Goal: Contribute content: Contribute content

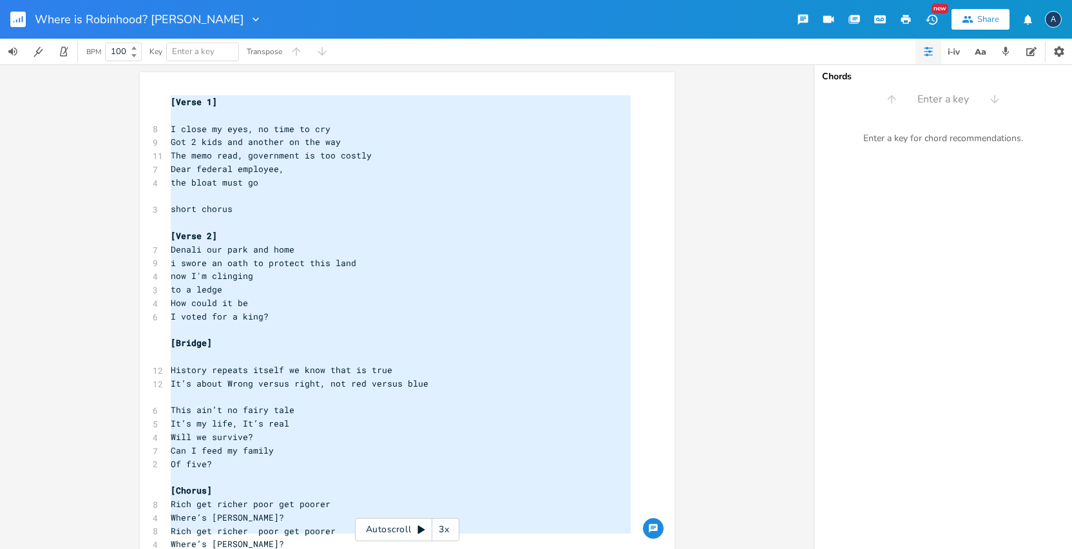
drag, startPoint x: 274, startPoint y: 536, endPoint x: 196, endPoint y: 79, distance: 463.8
click at [196, 79] on div "[Verse 1] I close my eyes, no time to cry Got 2 kids and another on the way The…" at bounding box center [407, 340] width 535 height 537
type textarea "​[Verse 1] I close my eyes, no time to cry Got 2 kids and another on the way Th…"
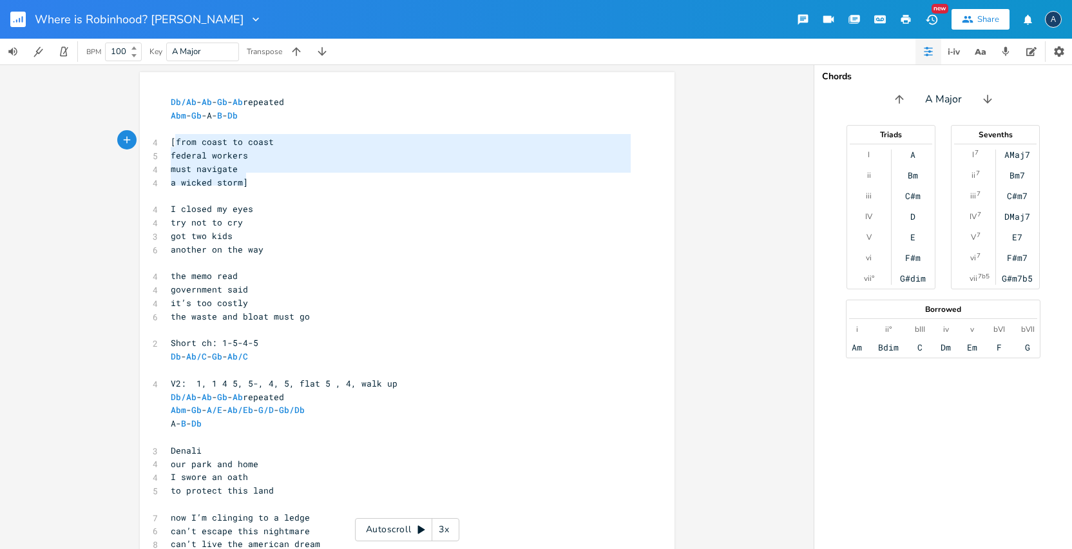
type textarea "[from coast to coast federal workers must navigate a wicked storm]"
drag, startPoint x: 268, startPoint y: 185, endPoint x: 165, endPoint y: 133, distance: 115.2
click at [168, 133] on div "Db/Ab - Ab - Gb - Ab repeated Abm - Gb -A- B - Db ​ 4 [from coast to coast 5 fe…" at bounding box center [400, 383] width 465 height 576
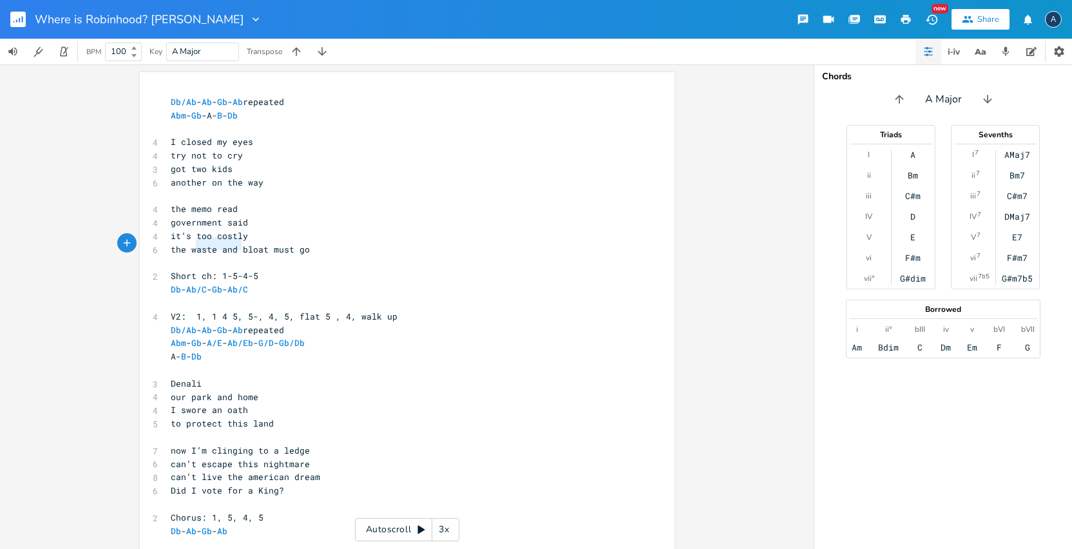
type textarea "waste and"
drag, startPoint x: 234, startPoint y: 245, endPoint x: 187, endPoint y: 245, distance: 47.0
click at [187, 245] on span "the waste and bloat must go" at bounding box center [240, 249] width 139 height 12
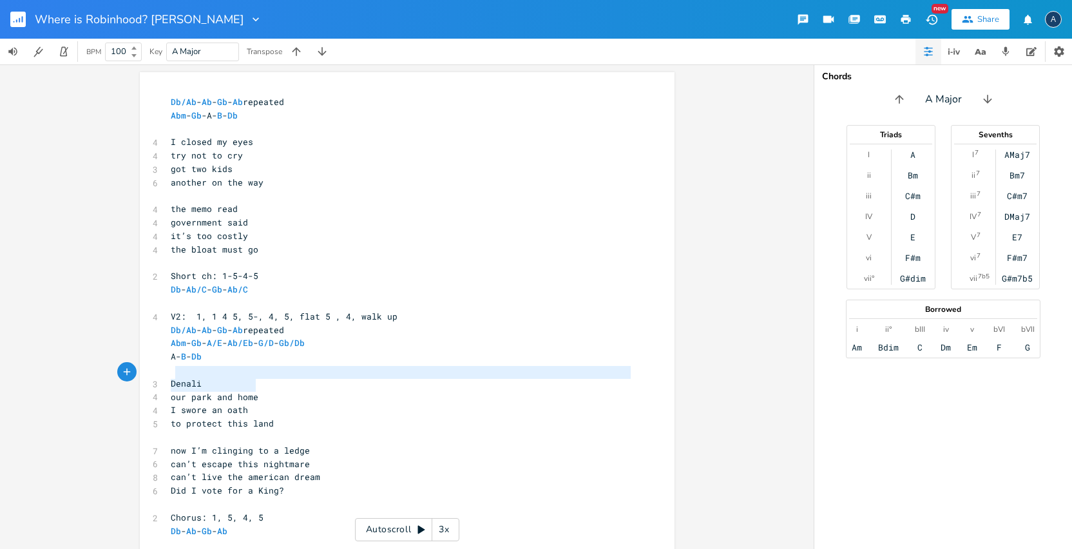
type textarea "Denali our park and home"
drag, startPoint x: 256, startPoint y: 385, endPoint x: 186, endPoint y: 374, distance: 71.1
click at [168, 370] on div "Db/Ab - Ab - Gb - Ab repeated Abm - Gb -A- B - Db ​ 4 I closed my eyes 4 try no…" at bounding box center [400, 349] width 465 height 509
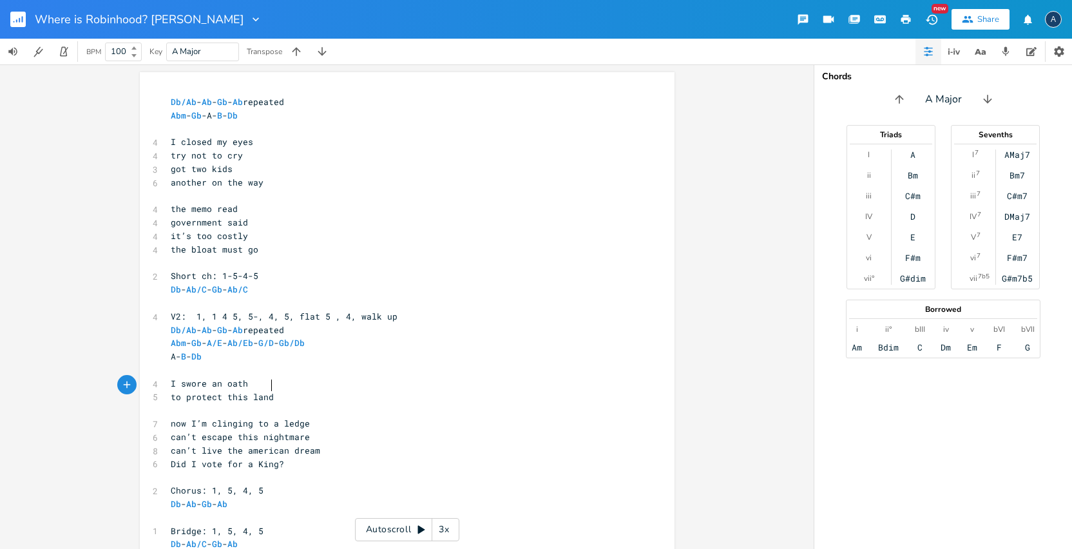
click at [305, 390] on pre "to protect this land" at bounding box center [400, 397] width 465 height 14
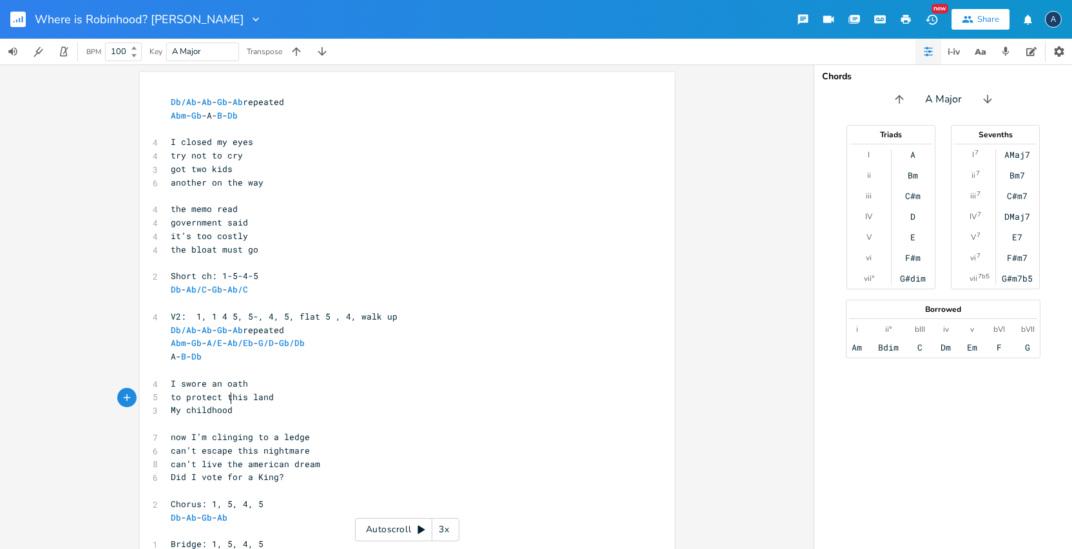
type textarea "My childhood"
type textarea "a childhood dream"
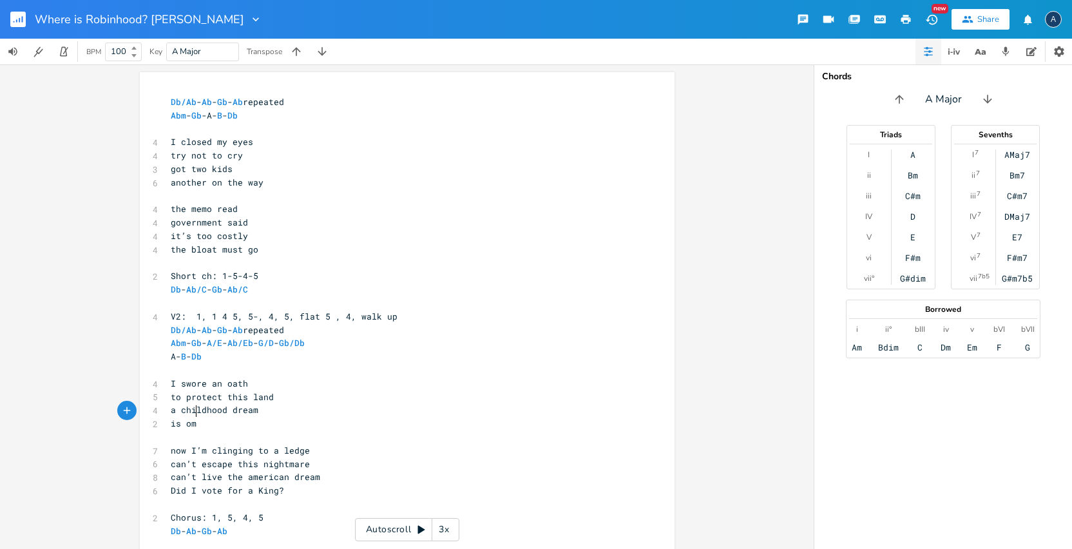
type textarea "is omi"
type textarea "coming to an end"
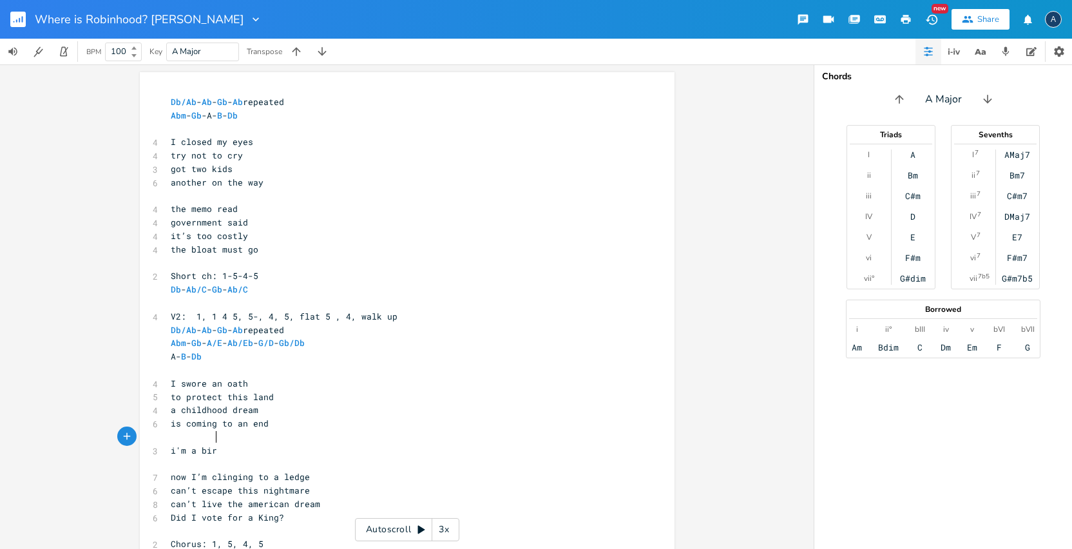
type textarea "i'm a bird"
type textarea "covered in oil"
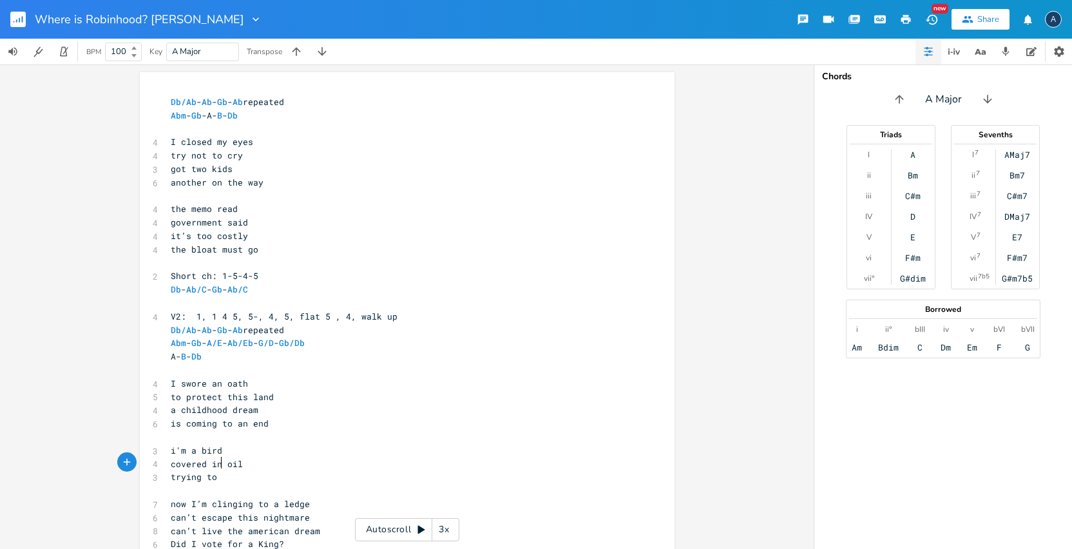
scroll to position [0, 29]
type textarea "trying to stay aflot"
drag, startPoint x: 213, startPoint y: 414, endPoint x: 168, endPoint y: 410, distance: 44.6
click at [171, 417] on span "is coming to an end" at bounding box center [220, 423] width 98 height 12
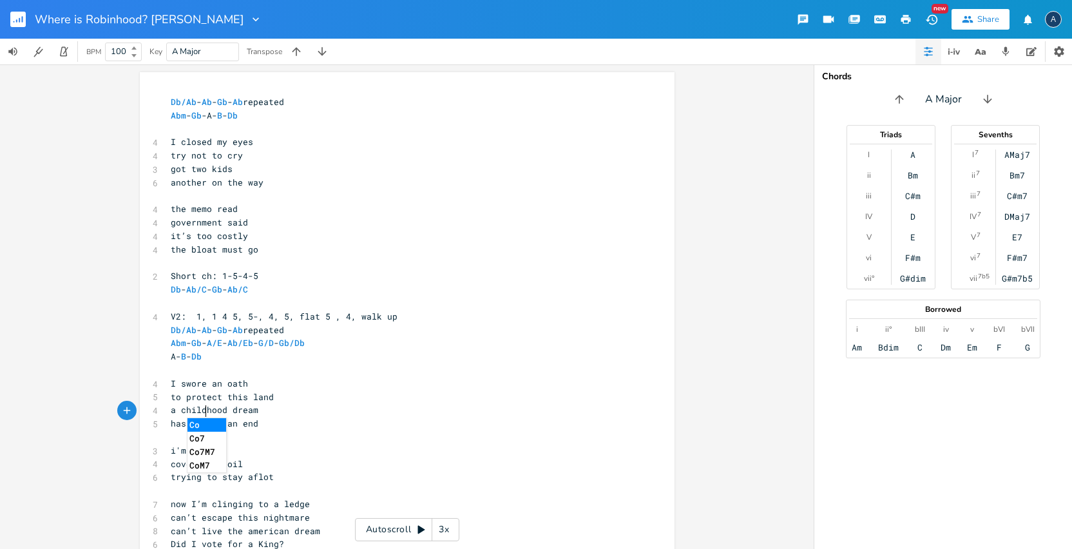
type textarea "has come"
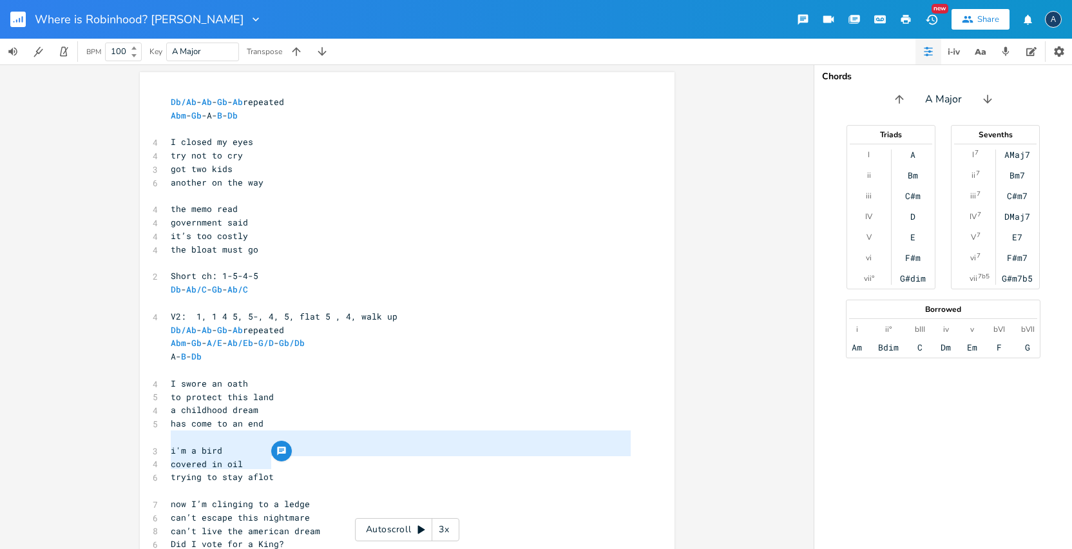
drag, startPoint x: 285, startPoint y: 463, endPoint x: 164, endPoint y: 435, distance: 123.6
click at [168, 435] on div "Db/Ab - Ab - Gb - Ab repeated Abm - Gb -A- B - Db ​ 4 I closed my eyes 4 try no…" at bounding box center [400, 376] width 465 height 562
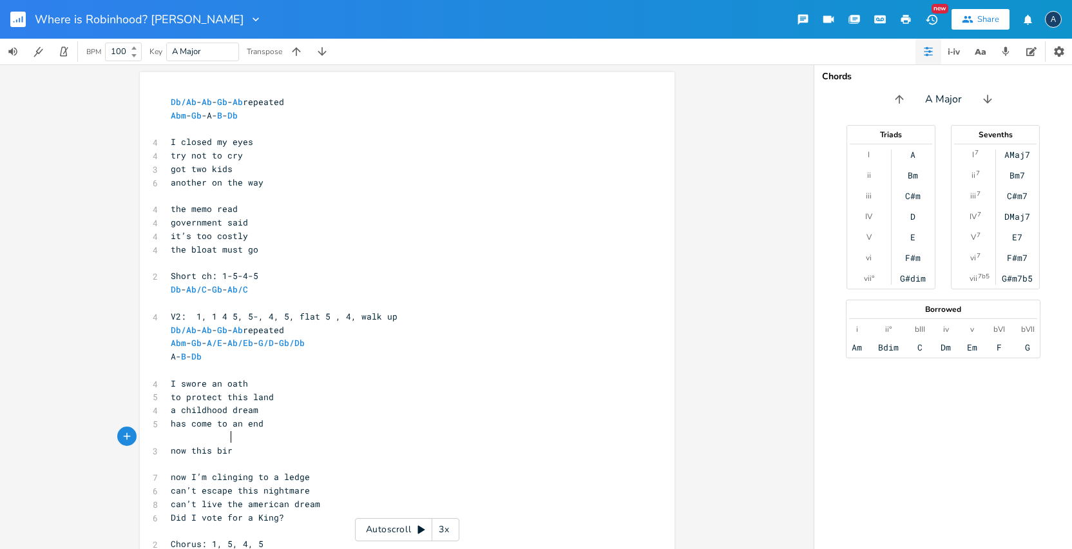
type textarea "now this bird"
type textarea "still in flight"
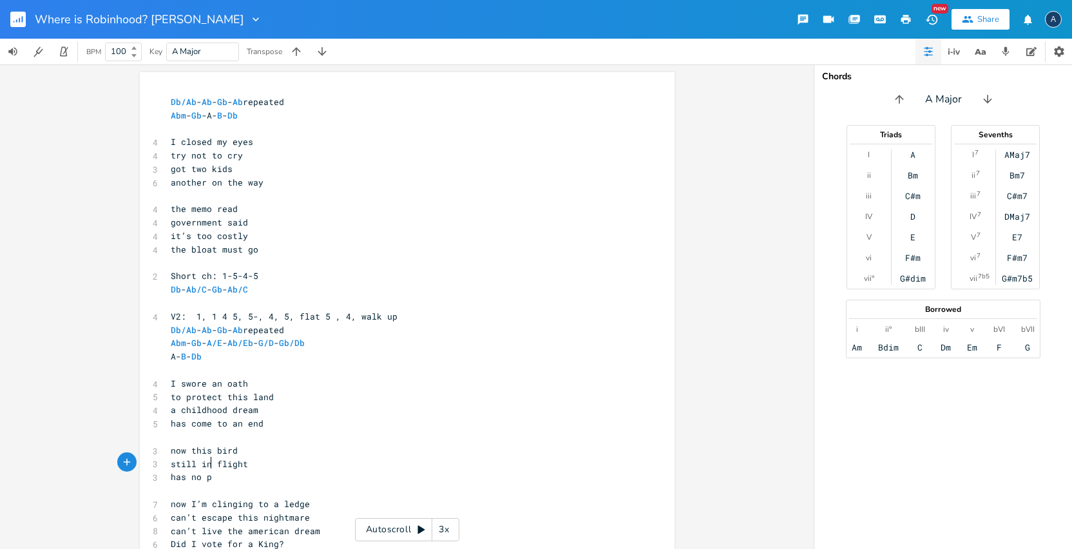
type textarea "has no pa"
type textarea "lace to land"
type textarea "now"
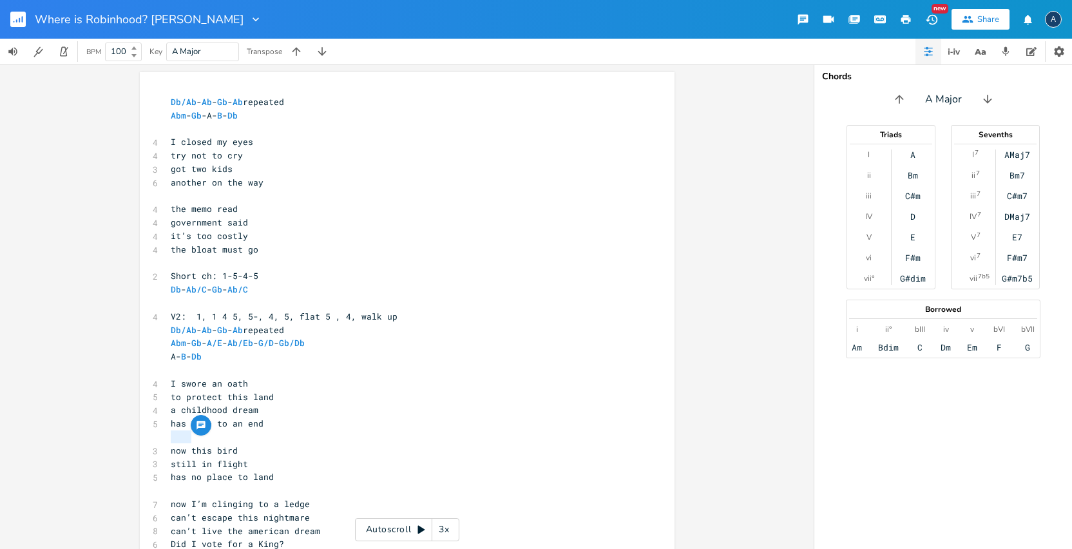
drag, startPoint x: 184, startPoint y: 437, endPoint x: 155, endPoint y: 434, distance: 29.9
click at [155, 434] on div "now x Db/Ab - Ab - Gb - Ab repeated Abm - Gb -A- B - Db ​ 4 I closed my eyes 4 …" at bounding box center [407, 374] width 535 height 604
click at [188, 444] on span "this bird" at bounding box center [194, 450] width 46 height 12
type textarea "tired"
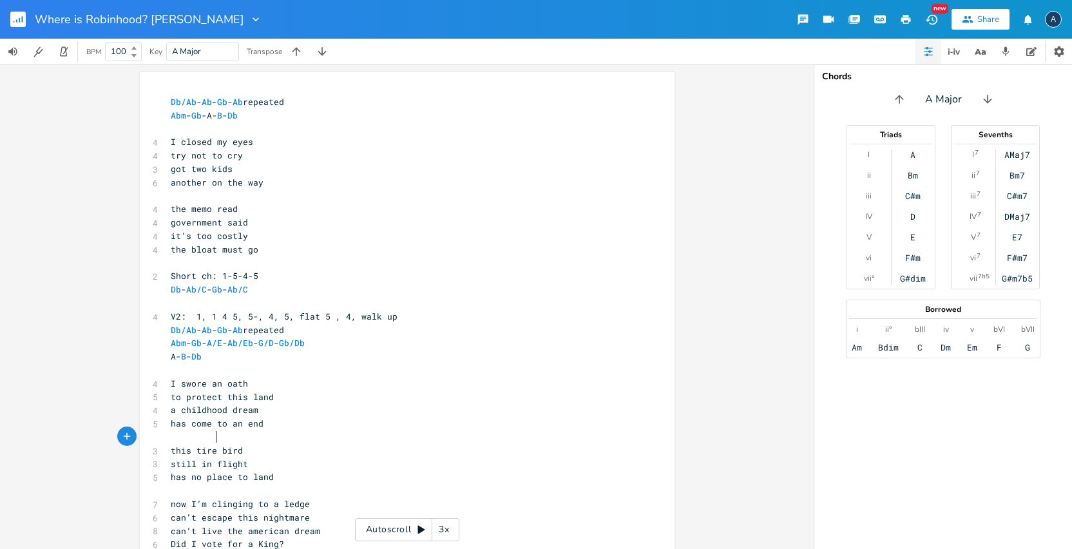
scroll to position [0, 17]
click at [263, 457] on pre "still in flight" at bounding box center [400, 464] width 465 height 14
type textarea "looking hopelessly"
drag, startPoint x: 227, startPoint y: 477, endPoint x: 167, endPoint y: 475, distance: 60.6
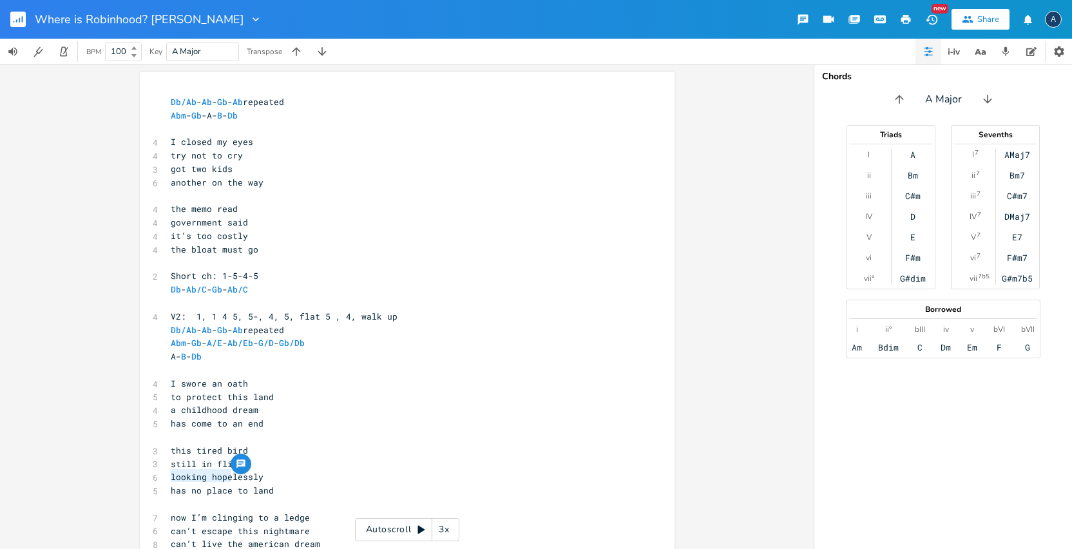
click at [171, 484] on span "has no place to land" at bounding box center [222, 490] width 103 height 12
type textarea "for a place"
drag, startPoint x: 263, startPoint y: 475, endPoint x: 162, endPoint y: 473, distance: 101.2
click at [162, 473] on div "for a place to land x Db/Ab - Ab - Gb - Ab repeated Abm - Gb -A- B - Db ​ 4 I c…" at bounding box center [407, 380] width 535 height 617
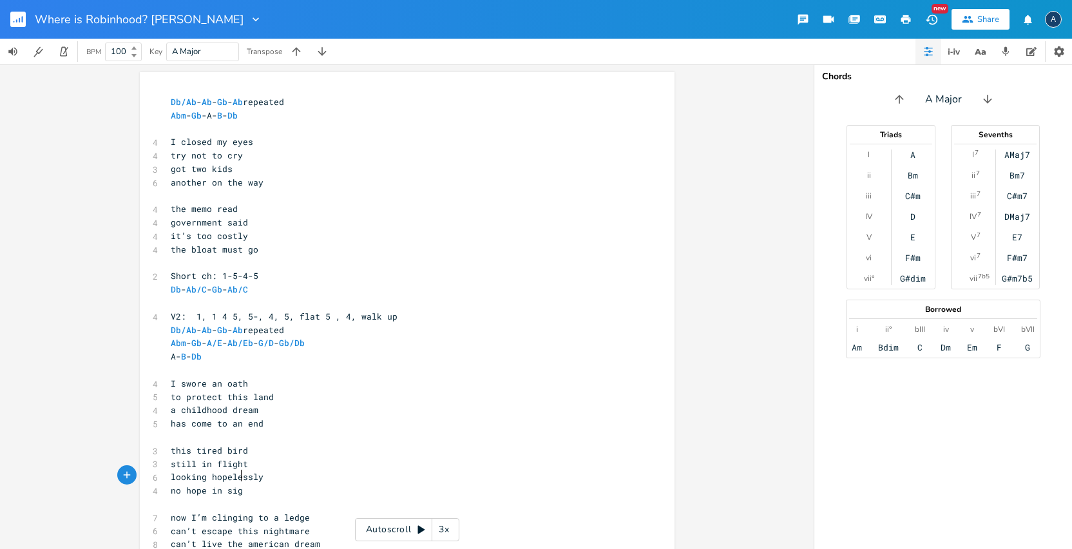
type textarea "no hope in sight"
type textarea "looking hopelessly"
drag, startPoint x: 262, startPoint y: 461, endPoint x: 158, endPoint y: 461, distance: 103.7
click at [158, 461] on div "looking hopelessly x Db/Ab - Ab - Gb - Ab repeated Abm - Gb -A- B - Db ​ 4 I cl…" at bounding box center [407, 380] width 535 height 617
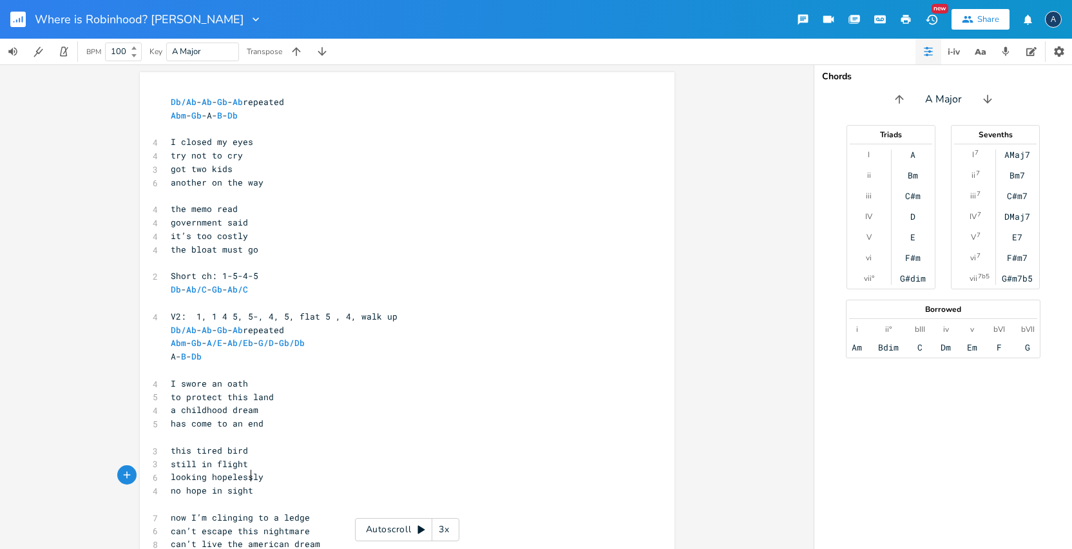
click at [265, 484] on pre "no hope in sight" at bounding box center [400, 491] width 465 height 14
click at [263, 470] on pre "looking hopelessly" at bounding box center [400, 477] width 465 height 14
drag, startPoint x: 259, startPoint y: 461, endPoint x: 208, endPoint y: 463, distance: 50.9
click at [208, 470] on pre "looking hopelessly" at bounding box center [400, 477] width 465 height 14
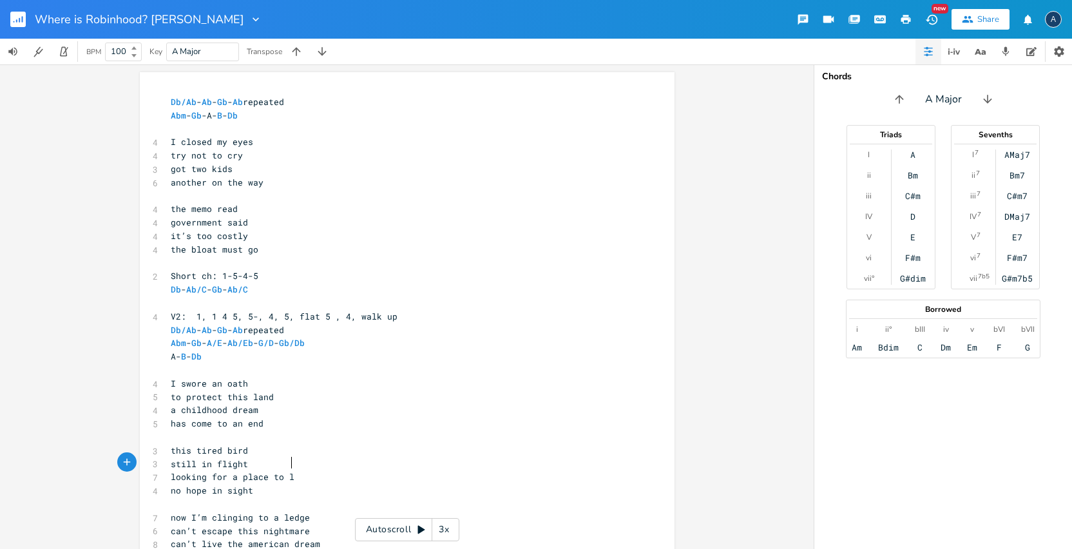
type textarea "for a place to land"
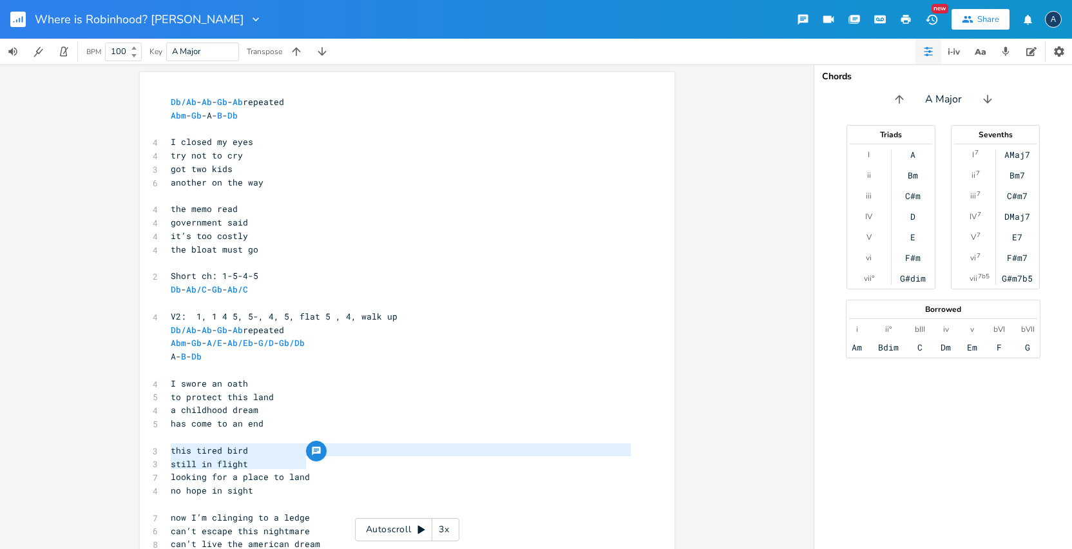
drag, startPoint x: 311, startPoint y: 463, endPoint x: 165, endPoint y: 452, distance: 146.6
click at [168, 452] on div "Db/Ab - Ab - Gb - Ab repeated Abm - Gb -A- B - Db ​ 4 I closed my eyes 4 try no…" at bounding box center [400, 383] width 465 height 576
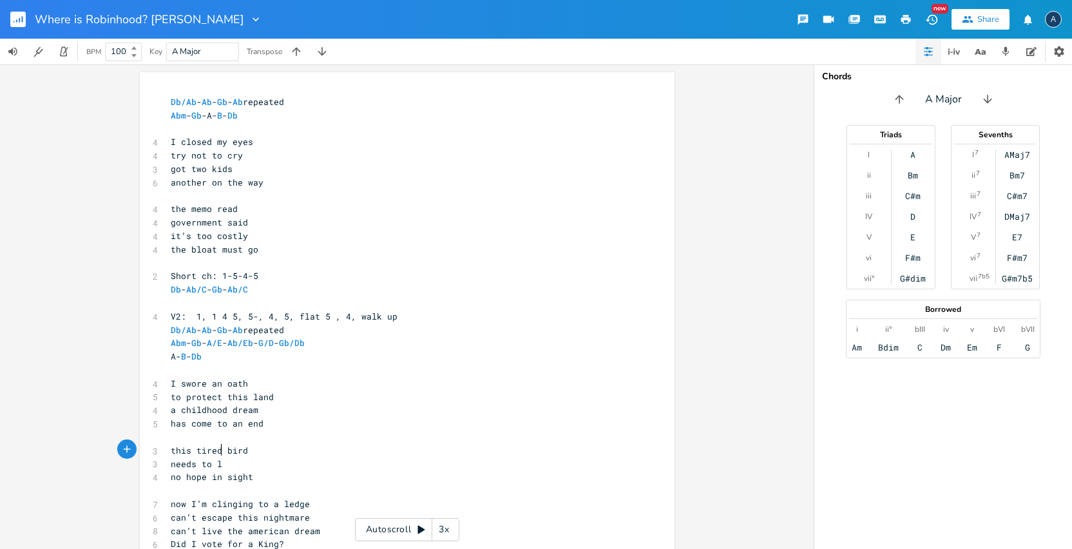
type textarea "needs to land"
type textarea "flapping its hop"
type textarea "tired wings"
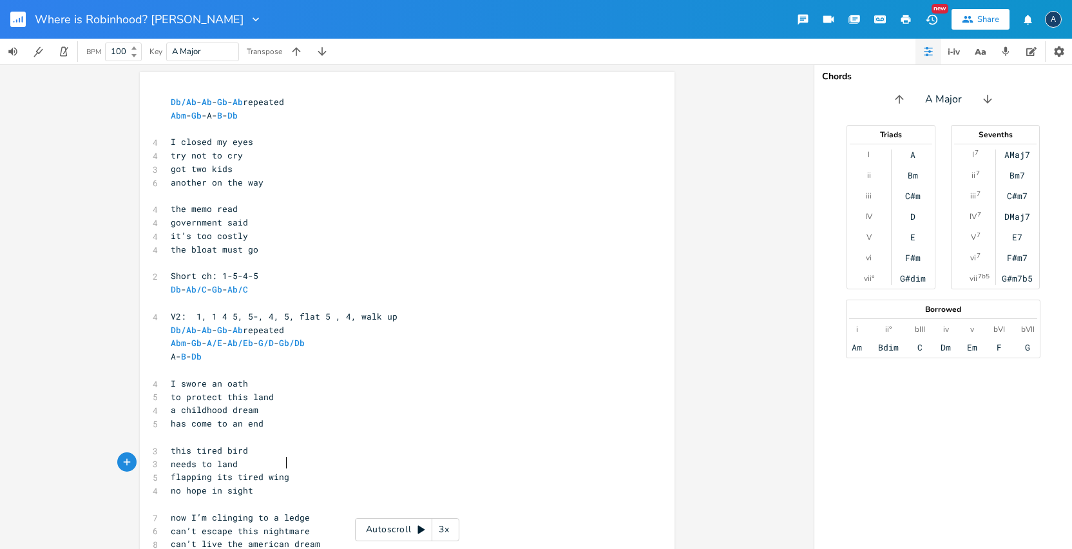
scroll to position [0, 35]
drag, startPoint x: 219, startPoint y: 437, endPoint x: 192, endPoint y: 434, distance: 27.2
click at [192, 444] on span "this tired bird" at bounding box center [209, 450] width 77 height 12
type textarea "arctic"
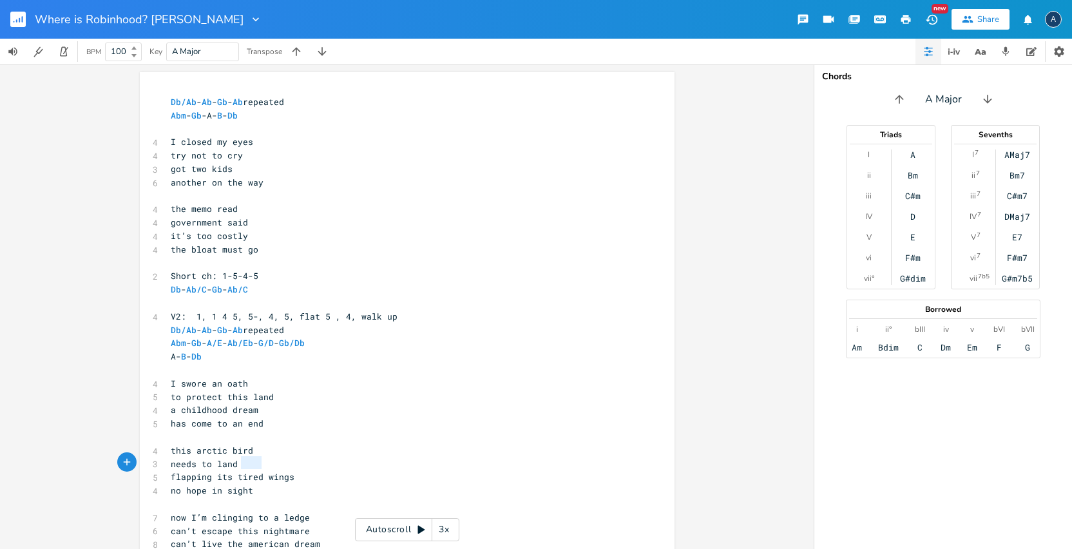
type textarea "tired"
drag, startPoint x: 257, startPoint y: 462, endPoint x: 234, endPoint y: 461, distance: 23.2
click at [234, 471] on span "flapping its tired wings" at bounding box center [233, 477] width 124 height 12
drag, startPoint x: 221, startPoint y: 436, endPoint x: 191, endPoint y: 436, distance: 29.6
click at [191, 444] on span "this arctic bird" at bounding box center [212, 450] width 82 height 12
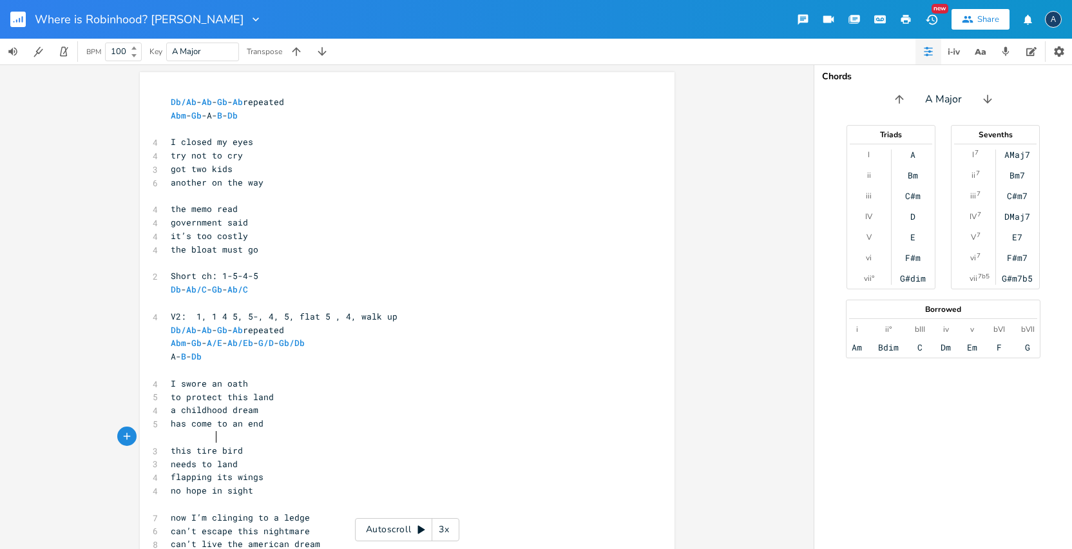
type textarea "tired"
drag, startPoint x: 202, startPoint y: 479, endPoint x: 180, endPoint y: 478, distance: 21.9
click at [180, 484] on span "no hope in sight" at bounding box center [212, 490] width 82 height 12
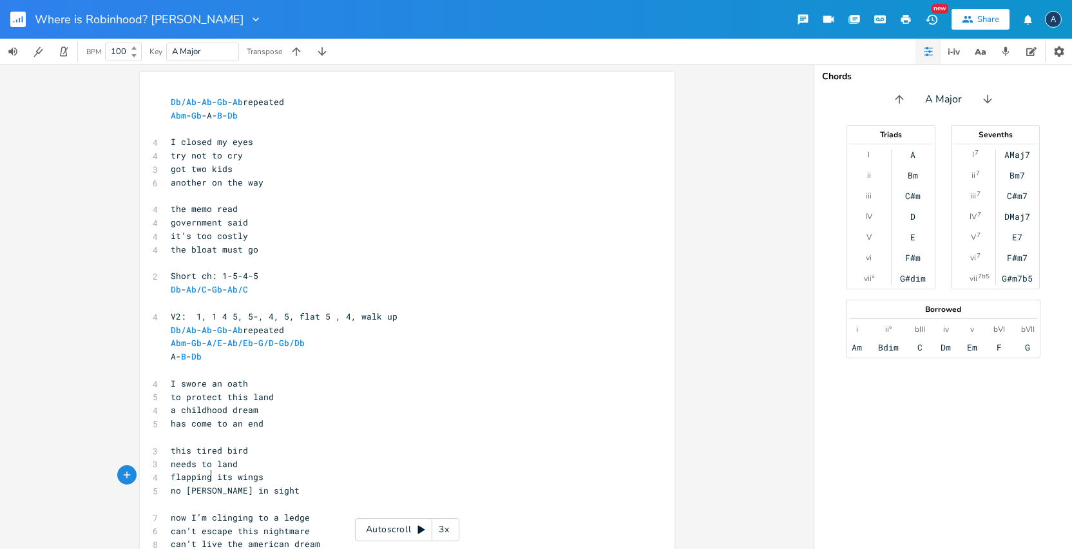
type textarea "landing"
type textarea "needs to land"
drag, startPoint x: 242, startPoint y: 450, endPoint x: 160, endPoint y: 448, distance: 81.8
click at [160, 448] on div "needs to land x Db/Ab - Ab - Gb - Ab repeated Abm - Gb -A- B - Db ​ 4 I closed …" at bounding box center [407, 380] width 535 height 617
click at [268, 457] on pre "flapping its wings" at bounding box center [400, 464] width 465 height 14
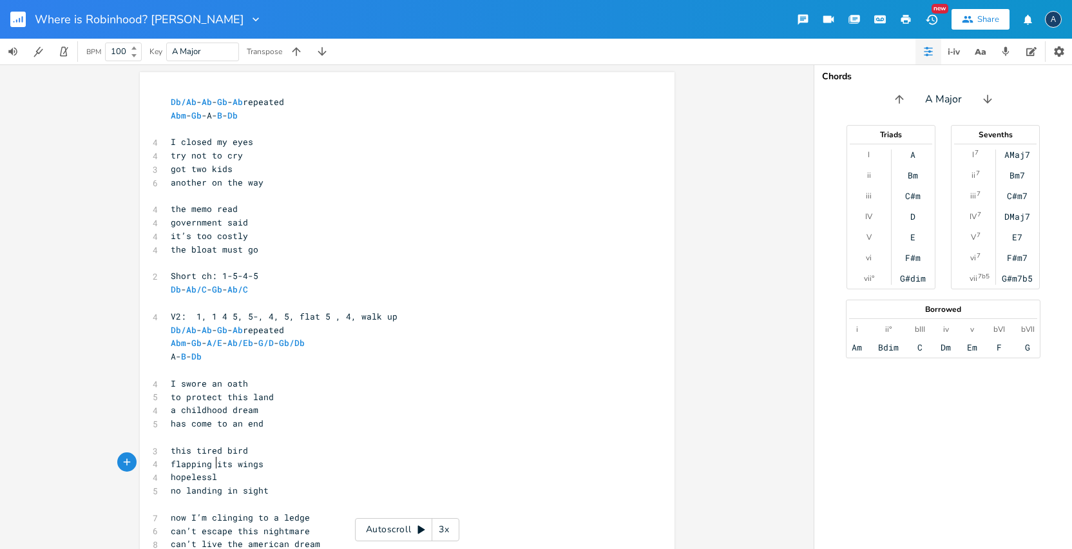
scroll to position [0, 34]
type textarea "hopelessly with"
click at [291, 484] on pre "no landing in sight" at bounding box center [400, 491] width 465 height 14
type textarea "flapping"
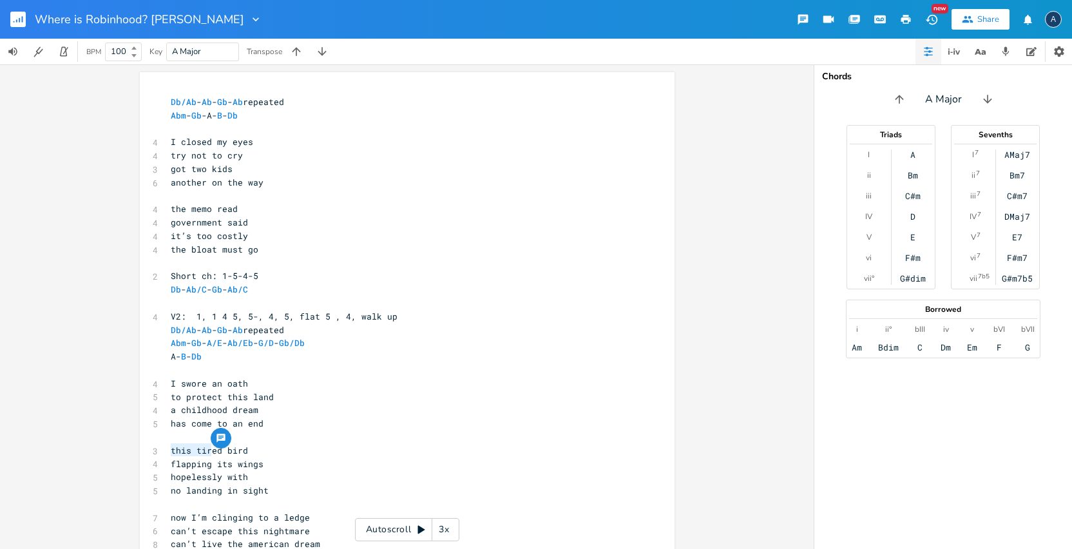
drag, startPoint x: 208, startPoint y: 449, endPoint x: 145, endPoint y: 458, distance: 63.8
click at [155, 454] on div "flapping x Db/Ab - Ab - Gb - Ab repeated Abm - Gb -A- B - Db ​ 4 I closed my ey…" at bounding box center [407, 380] width 535 height 617
click at [231, 457] on pre "its wings" at bounding box center [400, 464] width 465 height 14
type textarea "flapping"
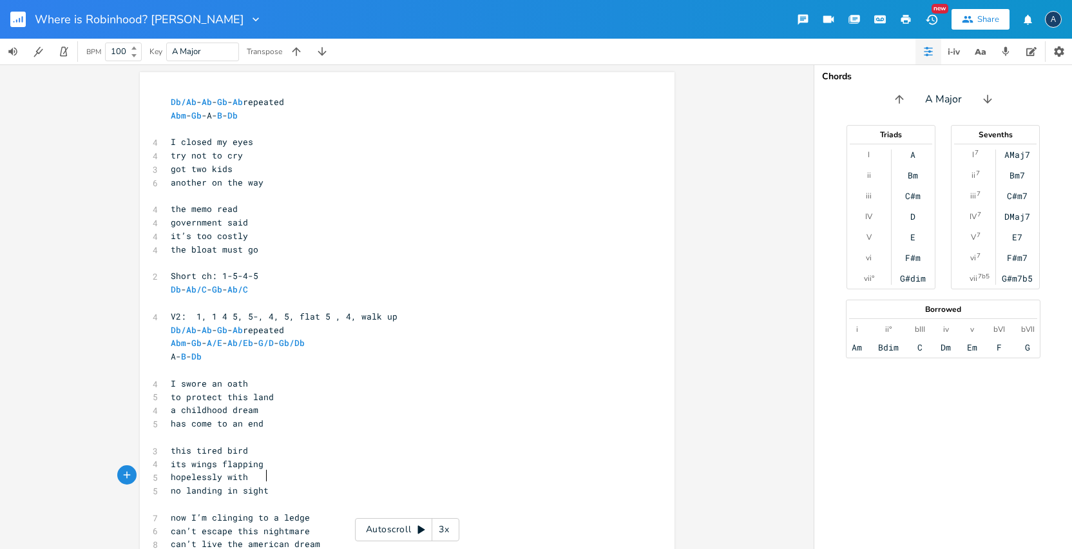
click at [316, 484] on pre "no landing in sight" at bounding box center [400, 491] width 465 height 14
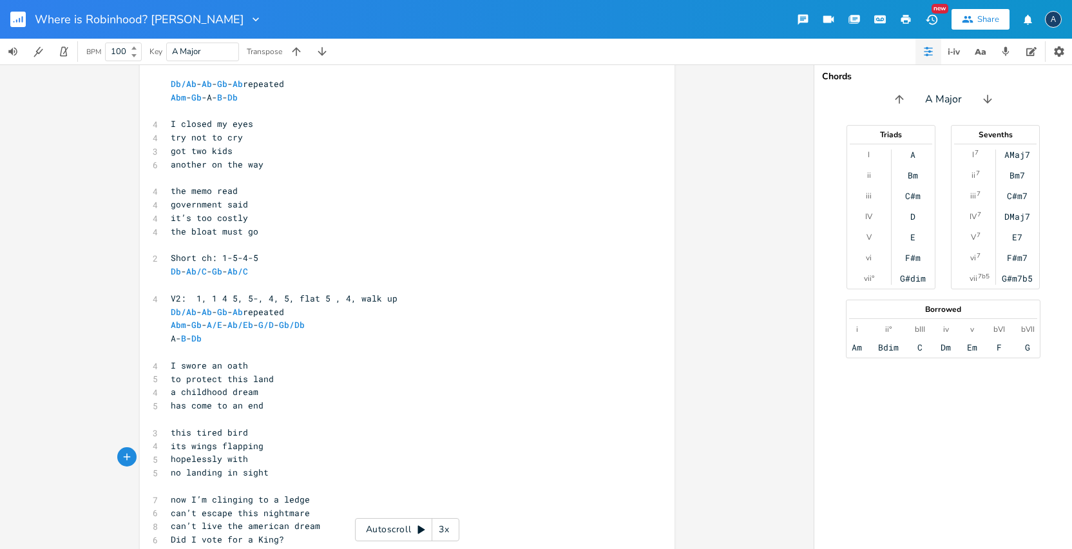
scroll to position [126, 0]
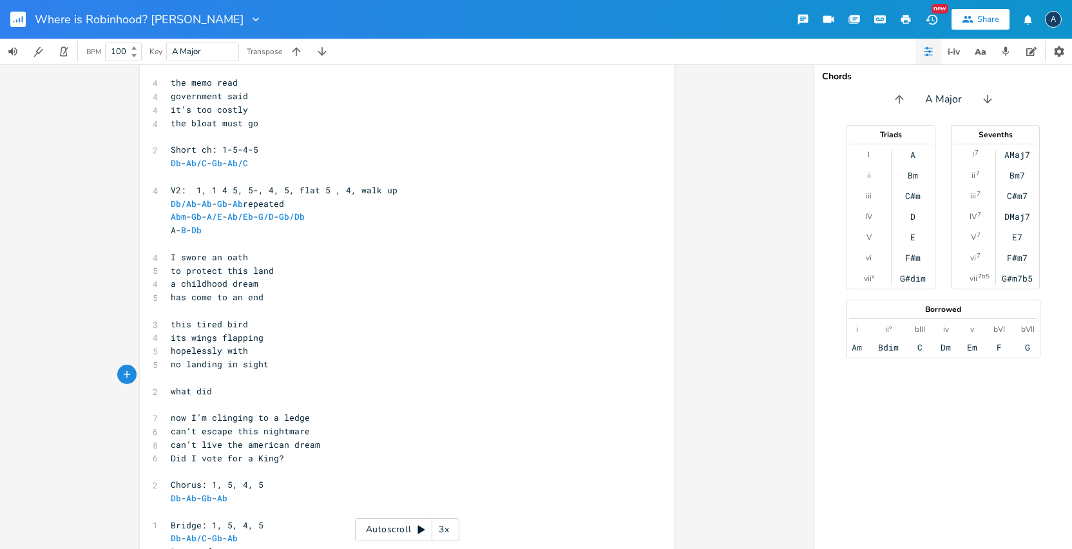
type textarea "what did I"
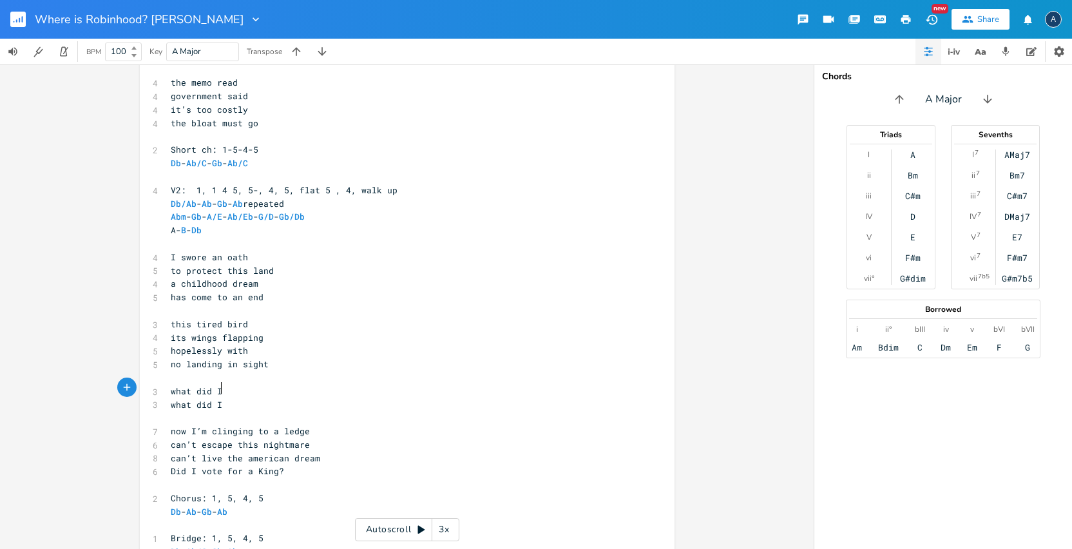
type textarea "what did I"
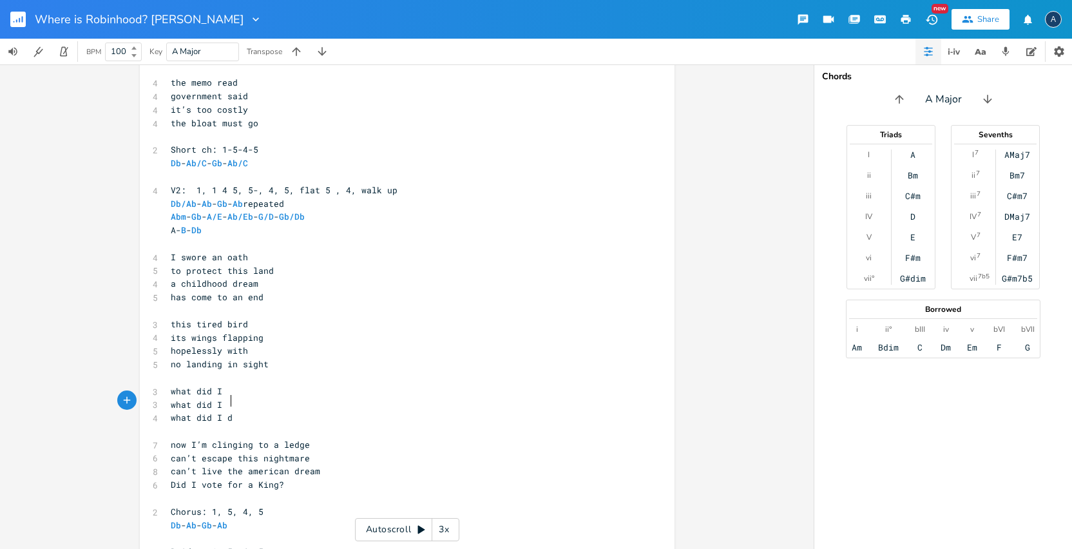
scroll to position [0, 41]
type textarea "what did I do?"
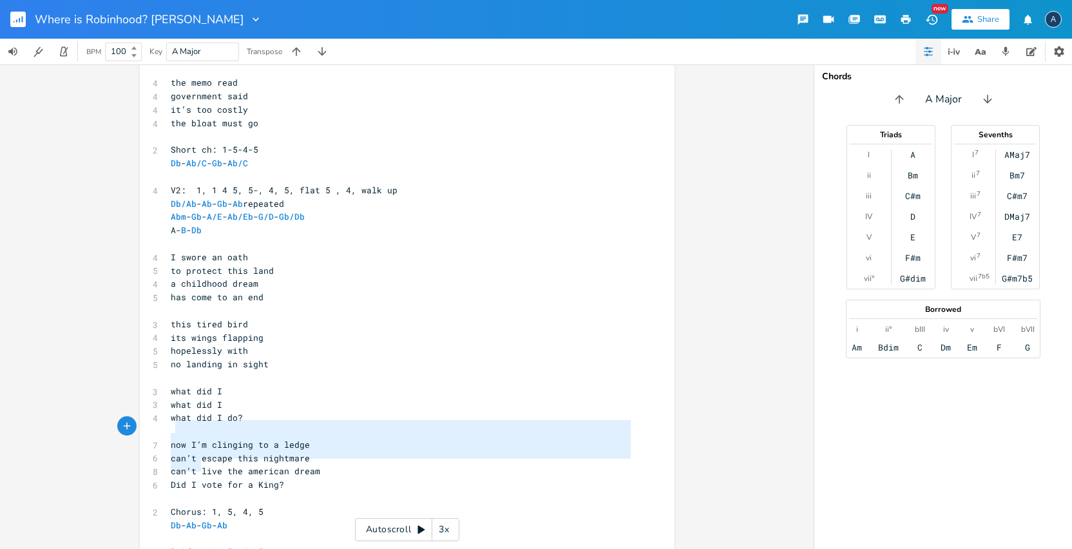
type textarea "now I’m clinging to a ledge can’t escape this nightmare can’t live the american…"
drag, startPoint x: 195, startPoint y: 464, endPoint x: 167, endPoint y: 427, distance: 46.1
click at [168, 427] on div "Db/Ab - Ab - Gb - Ab repeated Abm - Gb -A- B - Db ​ 4 I closed my eyes 4 try no…" at bounding box center [400, 283] width 465 height 629
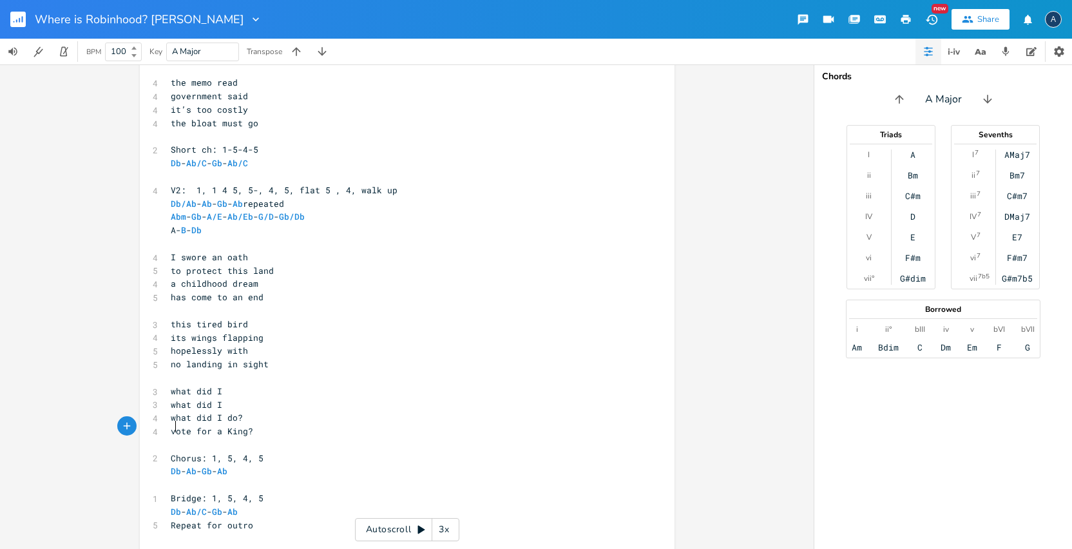
click at [267, 438] on pre at bounding box center [400, 445] width 465 height 14
type textarea "but i'm no floo"
type textarea "ol"
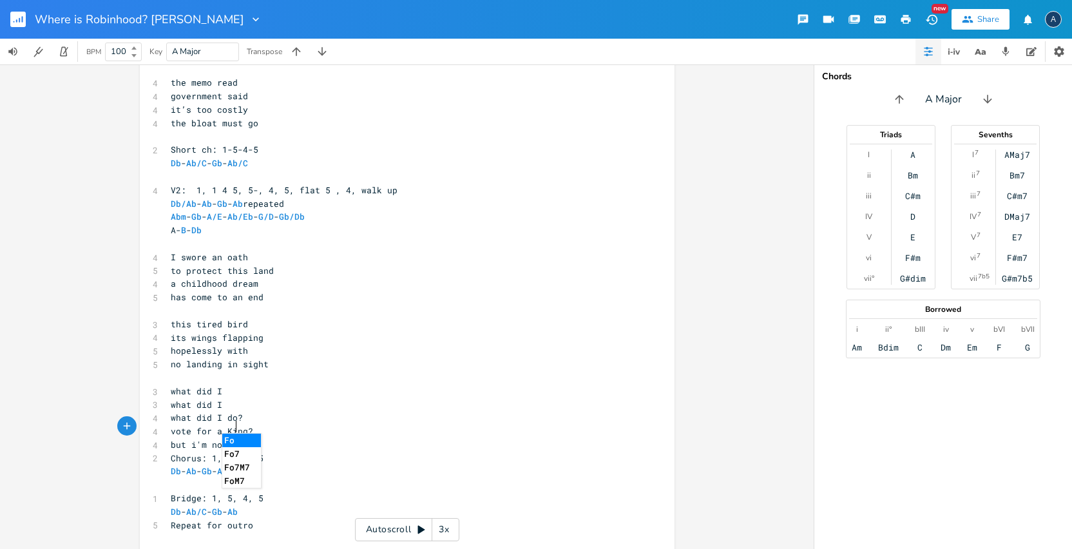
type textarea "ol"
click at [190, 439] on span "but i'm no fool" at bounding box center [209, 445] width 77 height 12
type textarea "I"
click at [270, 438] on pre "but I'm no fool" at bounding box center [400, 445] width 465 height 14
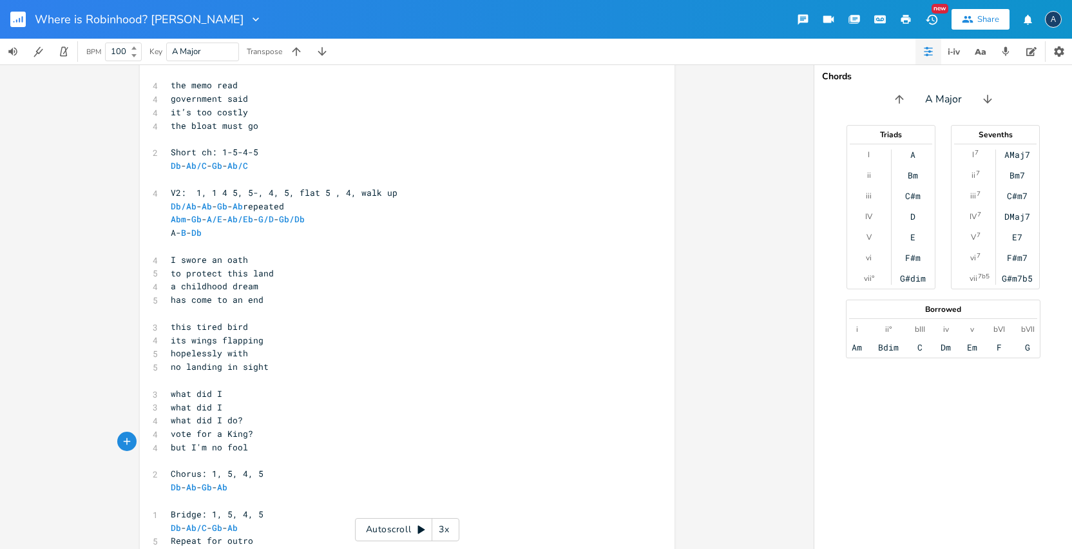
scroll to position [37, 0]
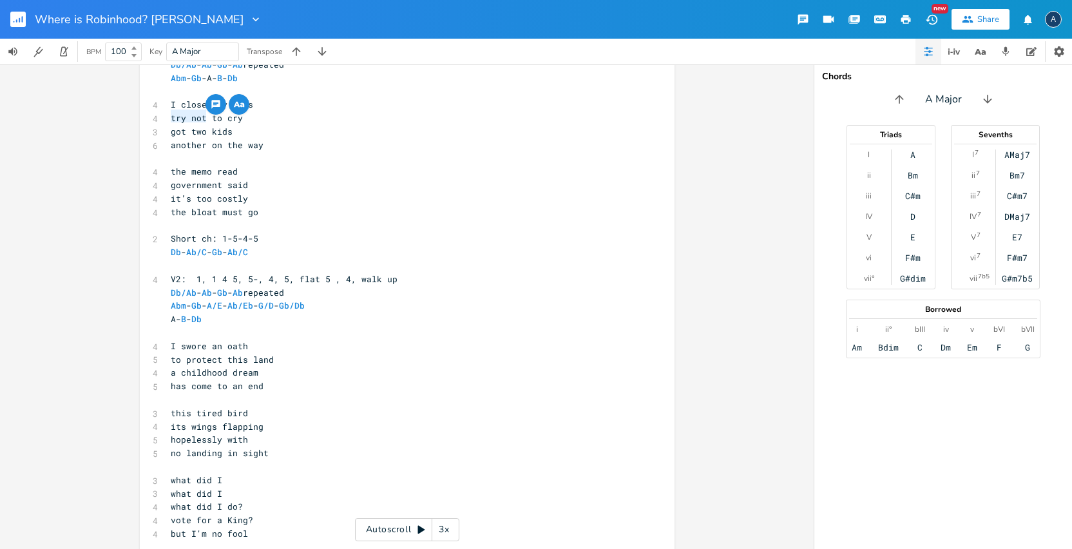
drag, startPoint x: 204, startPoint y: 115, endPoint x: 166, endPoint y: 117, distance: 38.1
click at [168, 117] on pre "try not to cry" at bounding box center [400, 118] width 465 height 14
type textarea "no time"
click at [301, 393] on pre "​" at bounding box center [400, 400] width 465 height 14
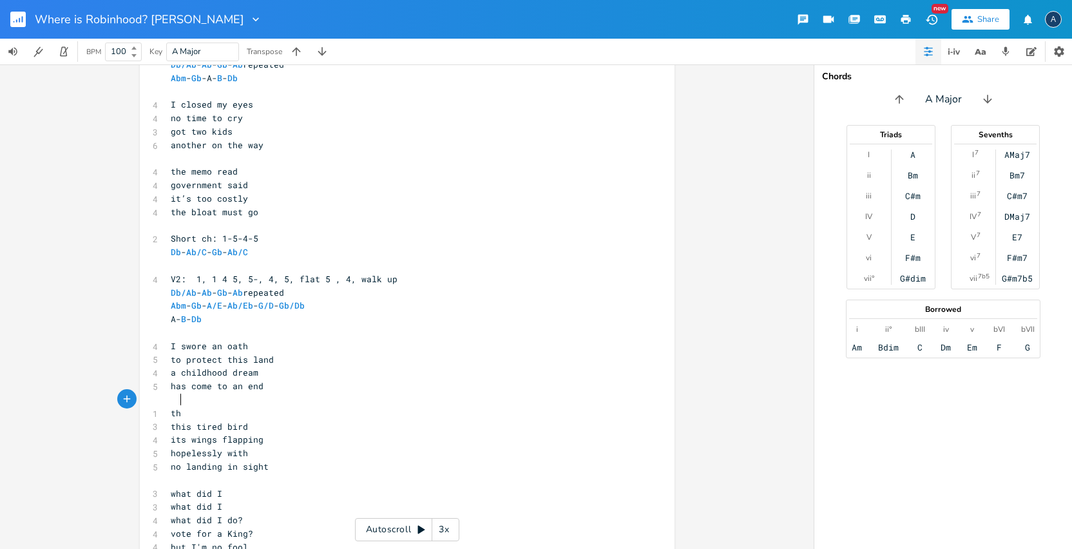
type textarea "ths"
type textarea "is nightmare unfolds"
type textarea "we are at [GEOGRAPHIC_DATA]"
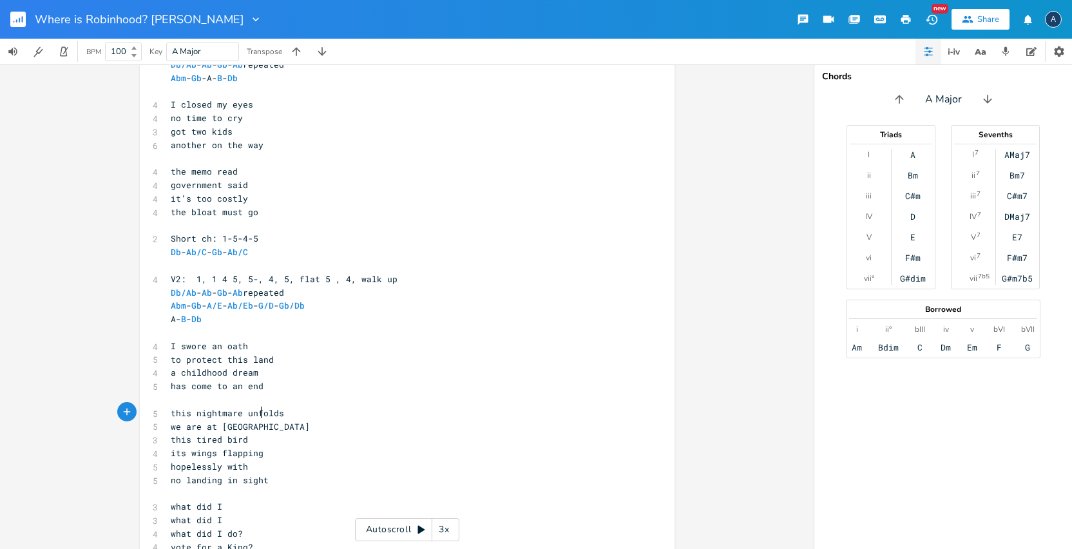
scroll to position [0, 58]
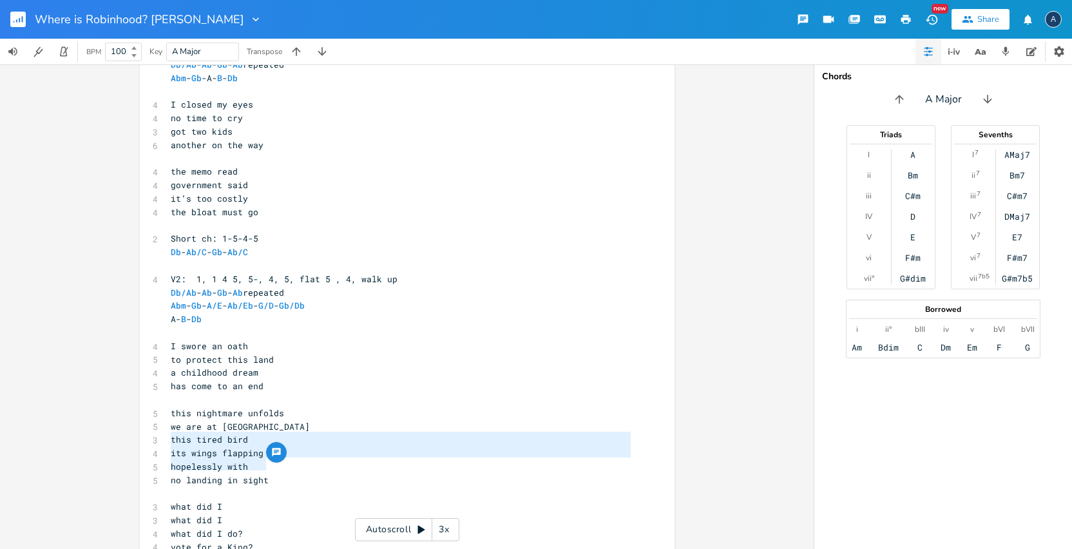
drag, startPoint x: 268, startPoint y: 463, endPoint x: 167, endPoint y: 442, distance: 103.3
click at [168, 442] on div "Db/Ab - Ab - Gb - Ab repeated Abm - Gb -A- B - Db ​ 4 I closed my eyes 4 no tim…" at bounding box center [400, 366] width 465 height 616
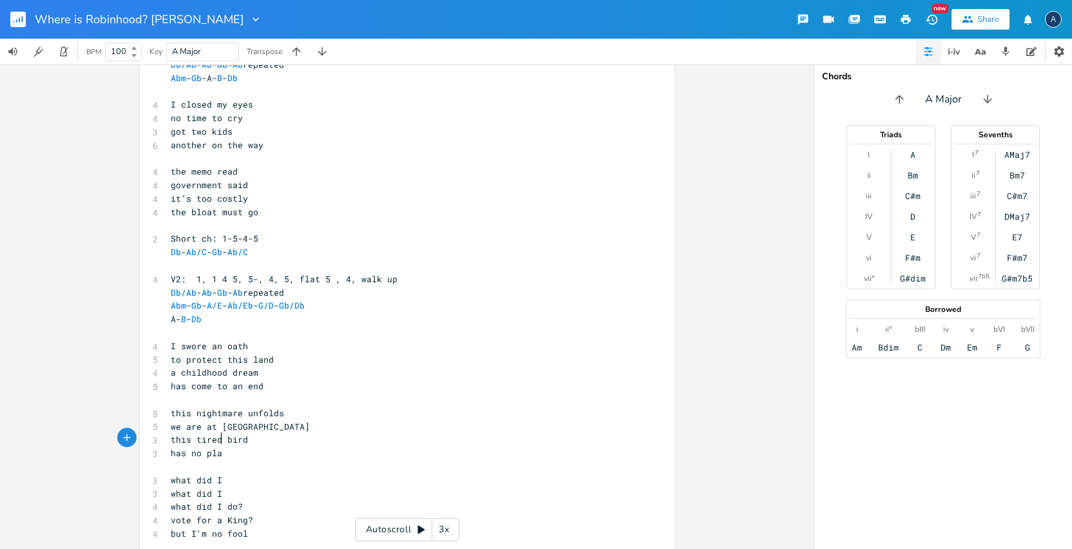
type textarea "has no plae"
type textarea "ce to land"
type textarea "e to land"
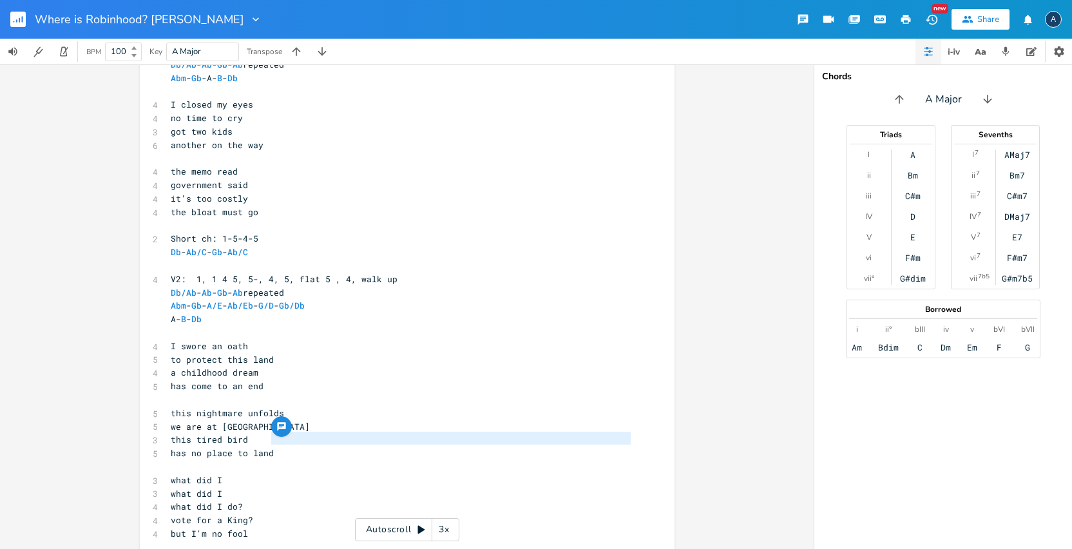
scroll to position [0, 0]
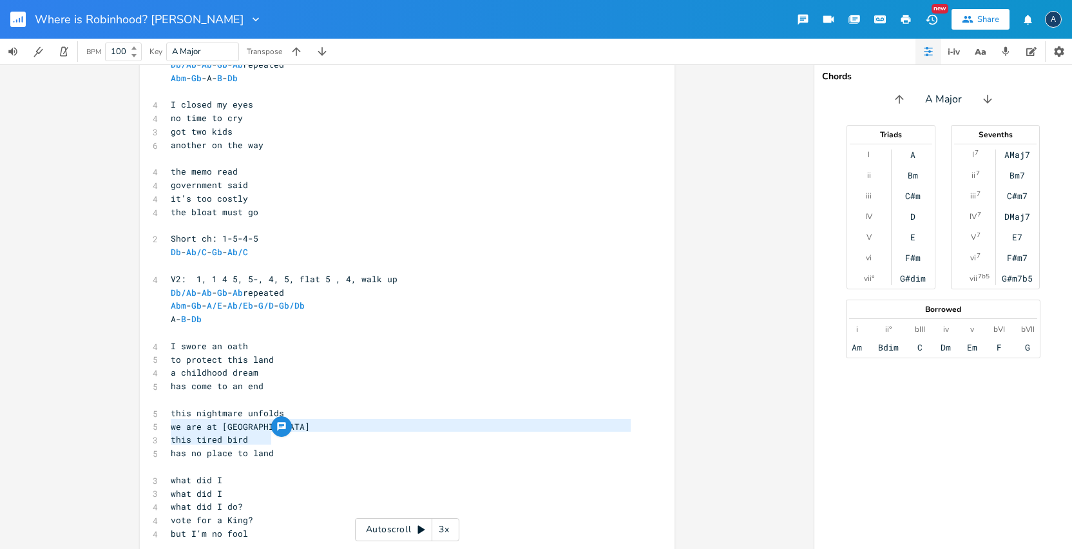
drag, startPoint x: 272, startPoint y: 439, endPoint x: 167, endPoint y: 428, distance: 105.5
click at [168, 428] on div "Db/Ab - Ab - Gb - Ab repeated Abm - Gb -A- B - Db ​ 4 I closed my eyes 4 no tim…" at bounding box center [400, 352] width 465 height 589
type textarea "​this tired bird has no place to land"
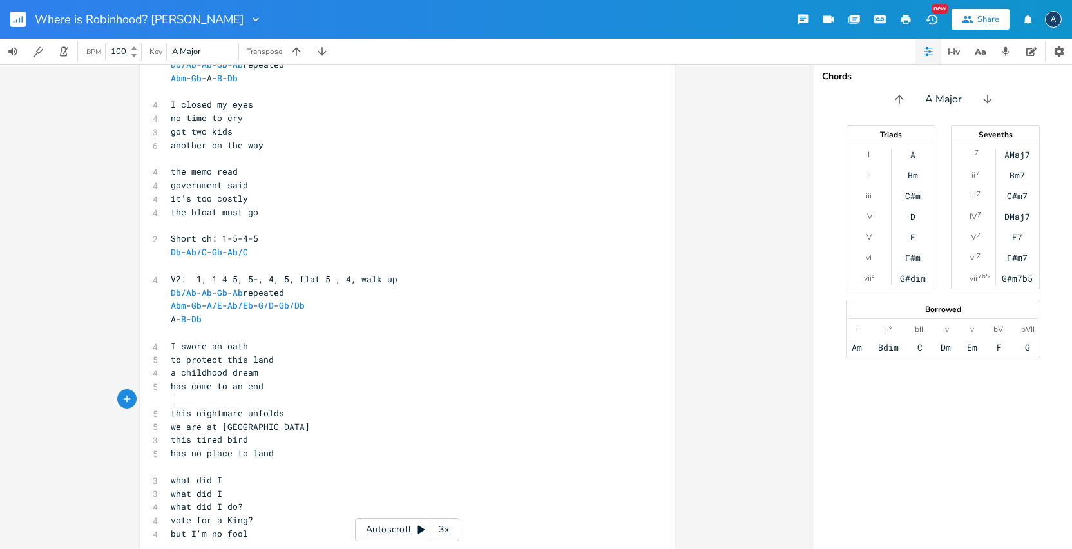
click at [171, 407] on span "this nightmare unfolds" at bounding box center [227, 413] width 113 height 12
click at [168, 406] on pre "​" at bounding box center [400, 413] width 465 height 14
type textarea "​"
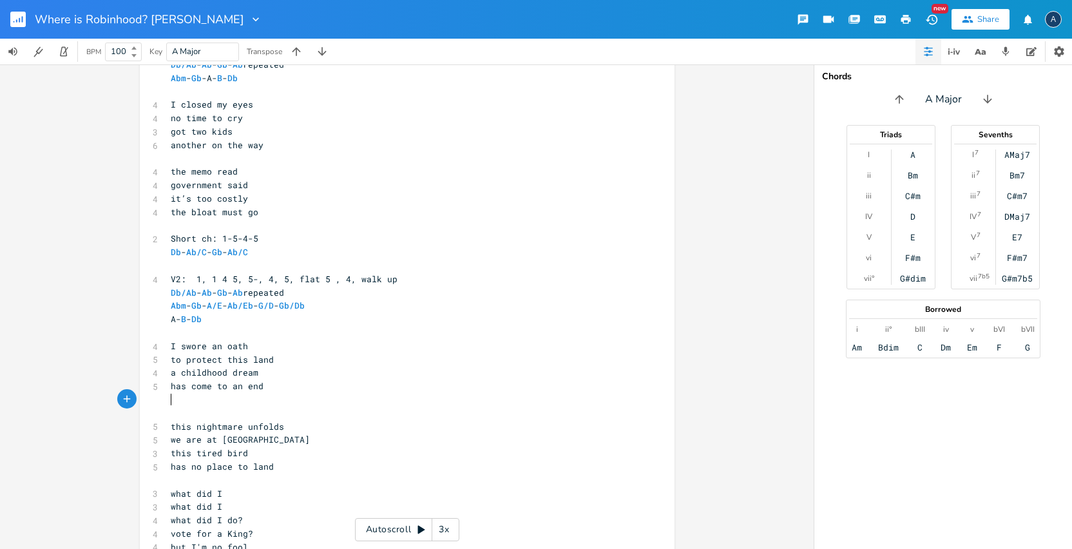
paste textarea
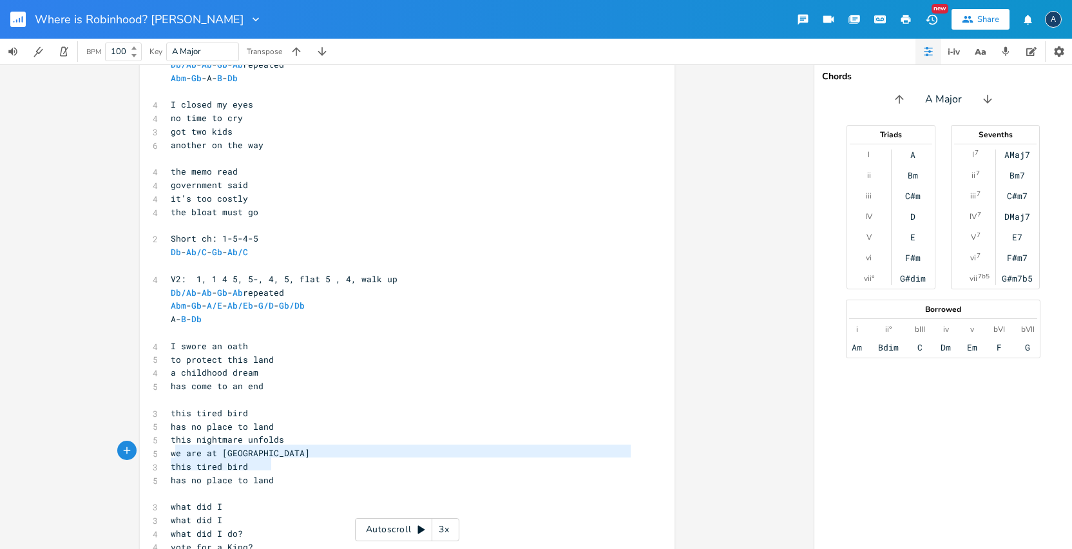
type textarea "this tired bird has no place to land"
drag, startPoint x: 272, startPoint y: 467, endPoint x: 153, endPoint y: 447, distance: 120.8
click at [168, 447] on div "Db/Ab - Ab - Gb - Ab repeated Abm - Gb -A- B - Db ​ 4 I closed my eyes 4 no tim…" at bounding box center [400, 366] width 465 height 616
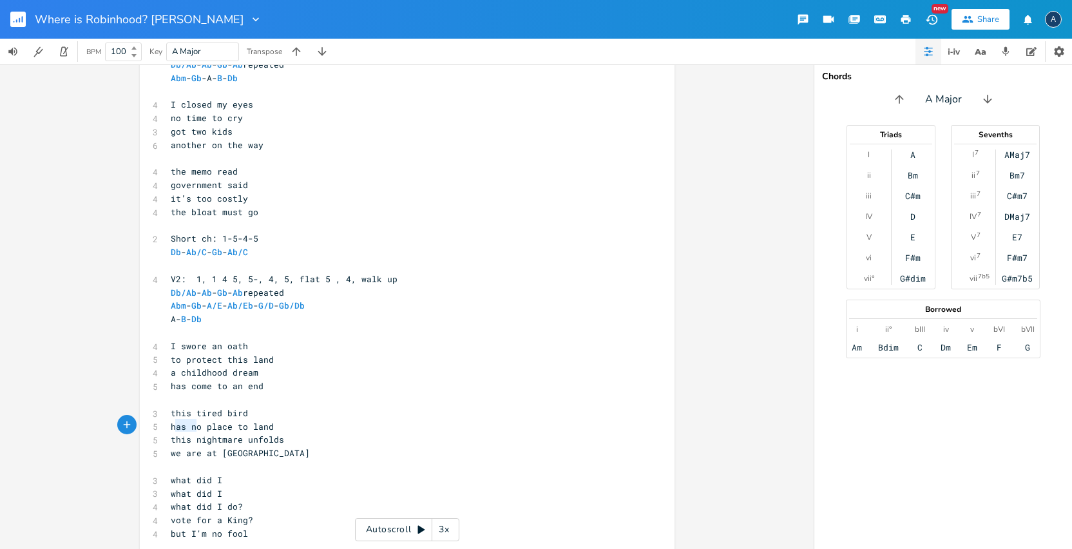
type textarea "this"
drag, startPoint x: 190, startPoint y: 426, endPoint x: 154, endPoint y: 427, distance: 36.1
click at [154, 427] on div "this x Db/Ab - Ab - Gb - Ab repeated Abm - Gb -A- B - Db ​ 4 I closed my eyes 4…" at bounding box center [407, 350] width 535 height 631
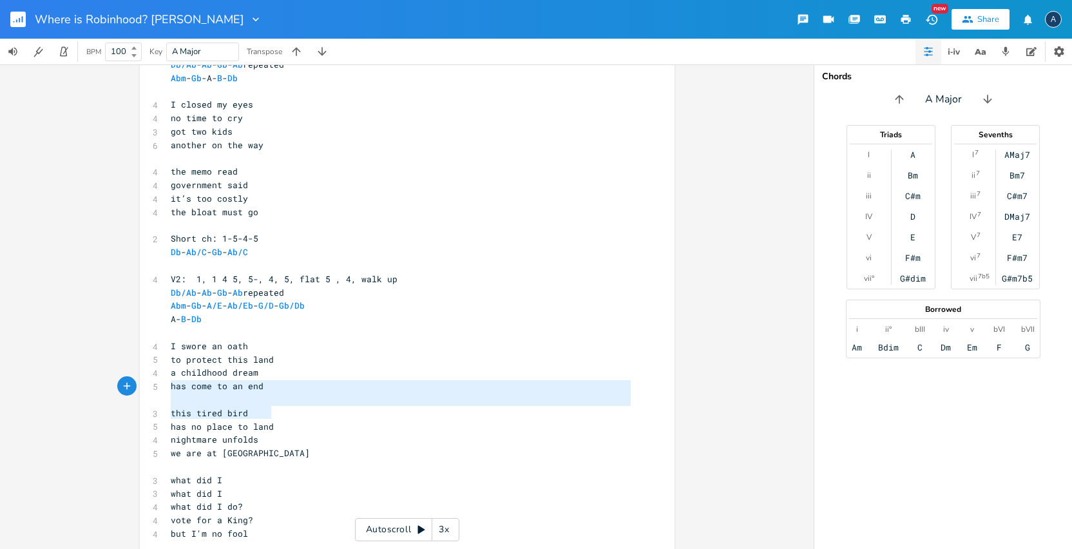
type textarea "d bird has no place to land"
drag, startPoint x: 280, startPoint y: 414, endPoint x: 211, endPoint y: 394, distance: 71.6
click at [214, 393] on div "Db/Ab - Ab - Gb - Ab repeated Abm - Gb -A- B - Db ​ 4 I closed my eyes 4 no tim…" at bounding box center [400, 352] width 465 height 589
type textarea "s"
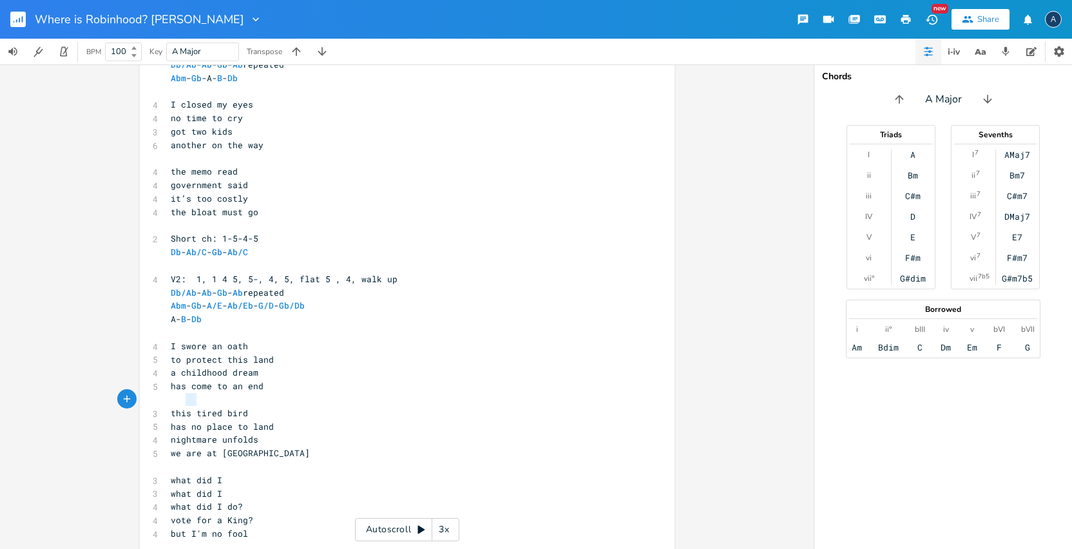
click at [182, 407] on span "this tired bird" at bounding box center [209, 413] width 77 height 12
click at [252, 406] on pre "this tired bird" at bounding box center [400, 413] width 465 height 14
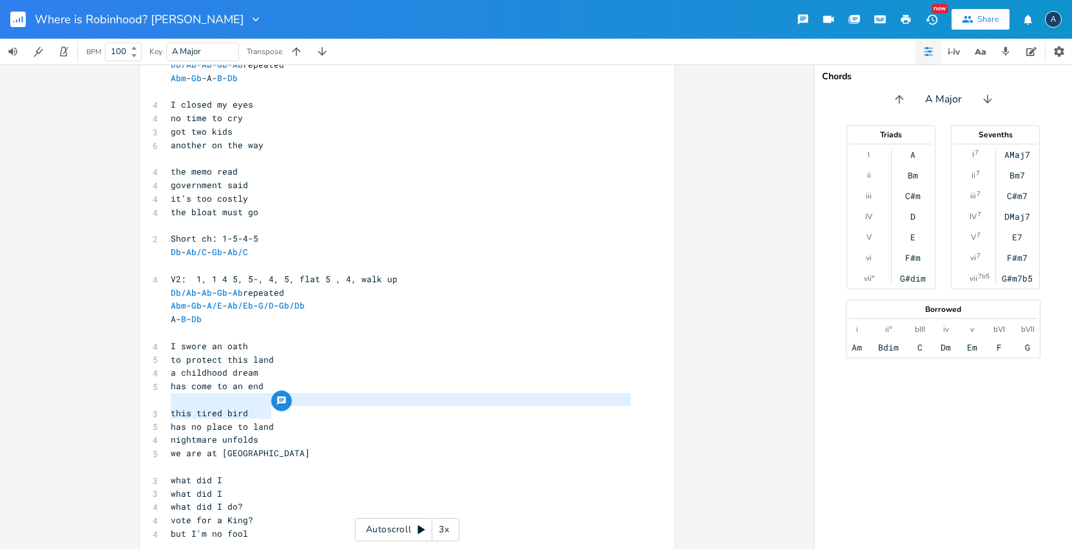
drag, startPoint x: 283, startPoint y: 412, endPoint x: 158, endPoint y: 400, distance: 124.9
click at [158, 400] on div "this tired bird has no place to land x Db/Ab - Ab - Gb - Ab repeated Abm - Gb -…" at bounding box center [407, 350] width 535 height 631
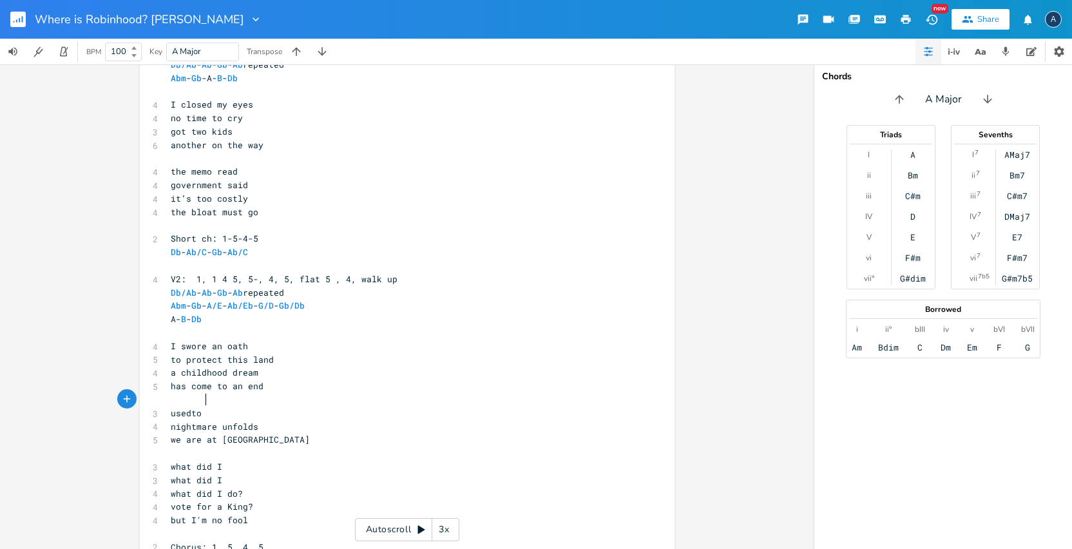
type textarea "usedto b"
type textarea "to be a proud b"
type textarea "bird"
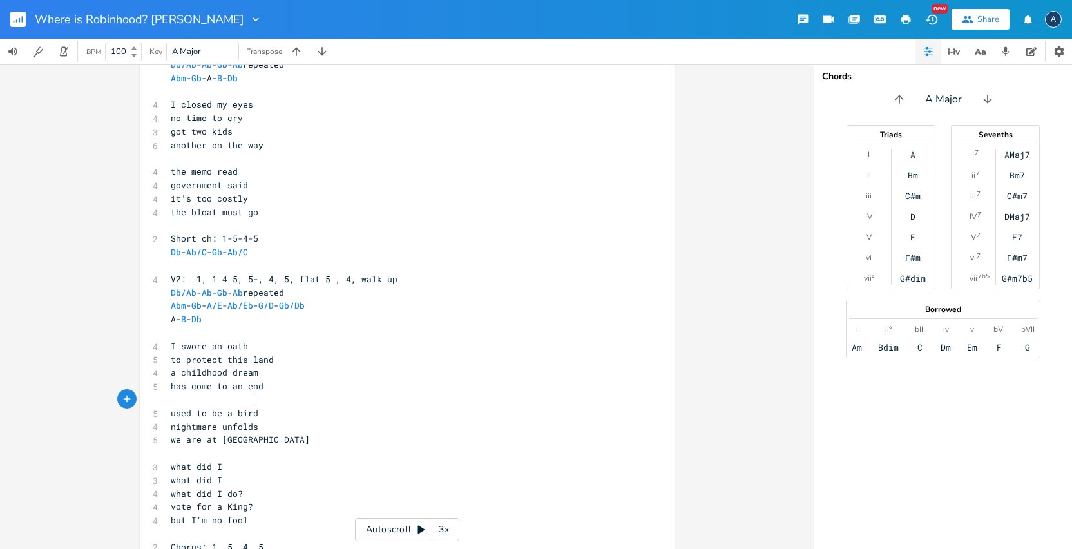
scroll to position [0, 13]
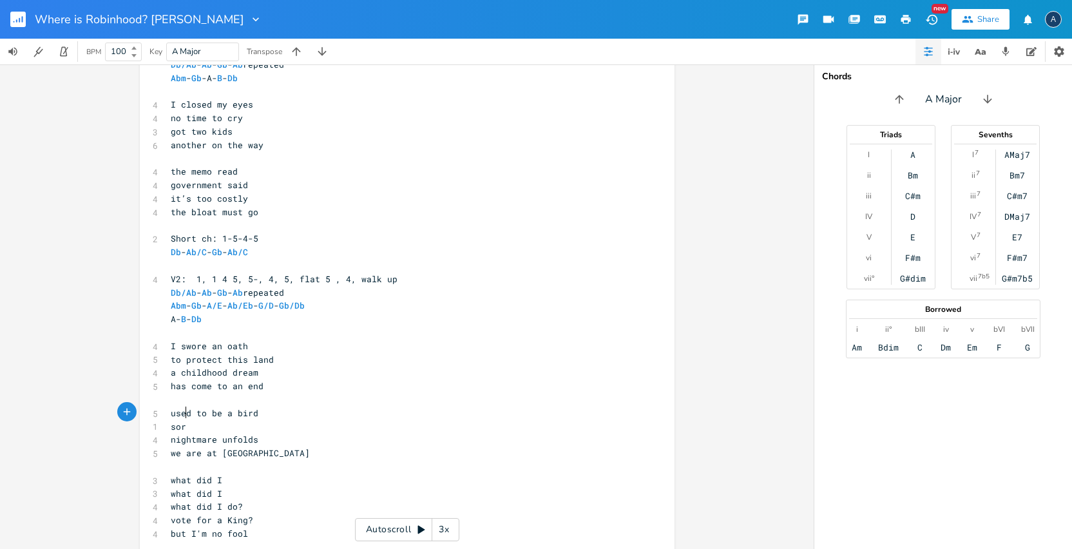
type textarea "sori"
type textarea "ring"
type textarea "i"
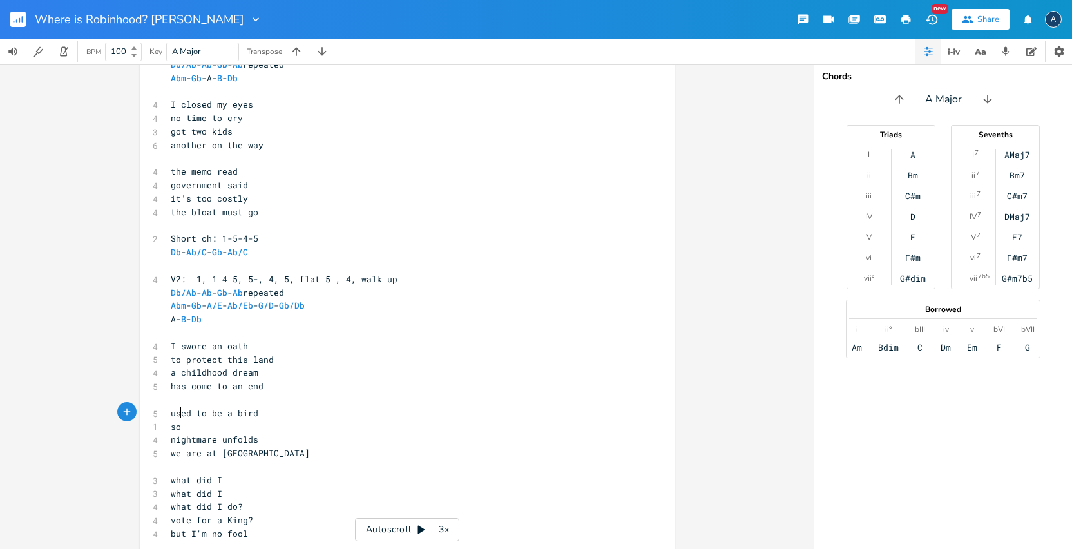
type textarea "ai"
type textarea "ring free i"
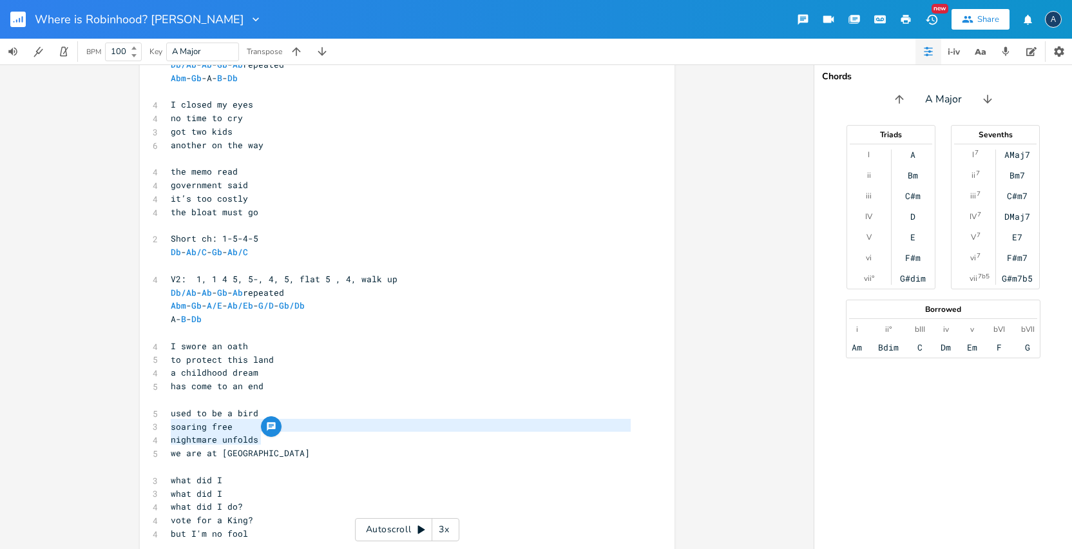
drag, startPoint x: 267, startPoint y: 437, endPoint x: 164, endPoint y: 423, distance: 103.5
click at [168, 423] on div "Db/Ab - Ab - Gb - Ab repeated Abm - Gb -A- B - Db ​ 4 I closed my eyes 4 no tim…" at bounding box center [400, 352] width 465 height 589
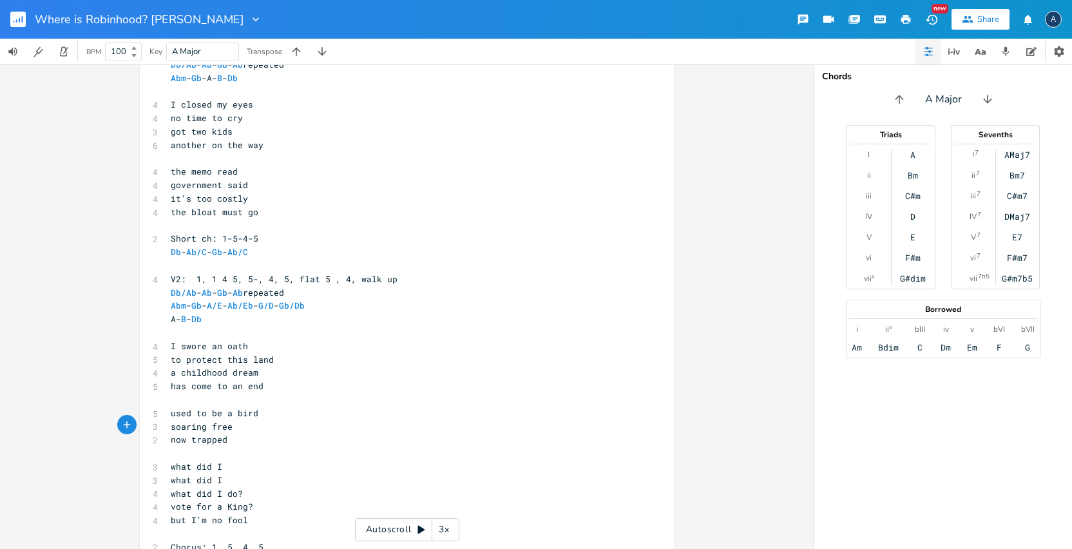
type textarea "now trapped i"
type textarea "l"
click at [233, 420] on pre "soaring free" at bounding box center [400, 427] width 465 height 14
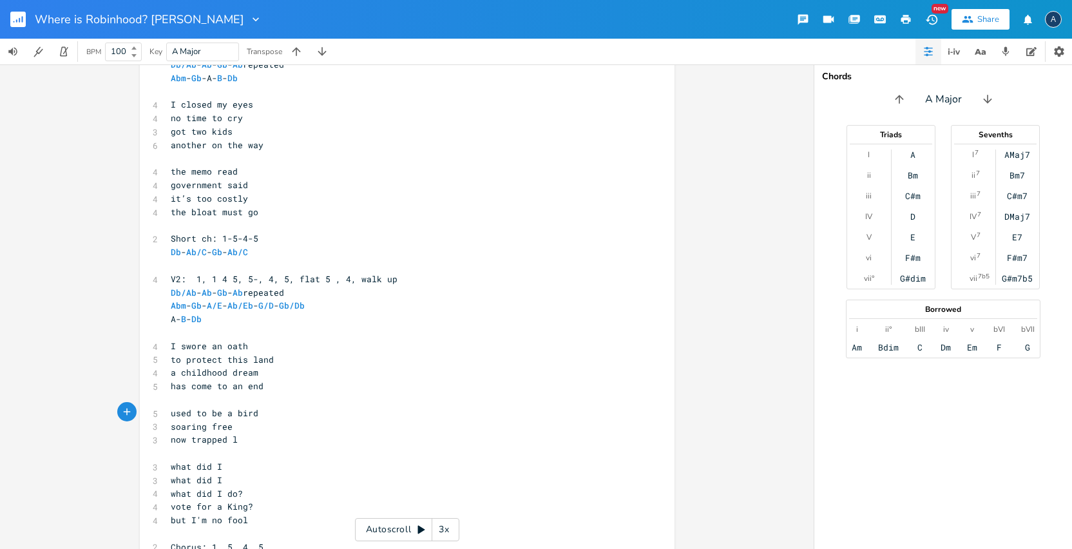
click at [228, 421] on span "soaring free" at bounding box center [202, 427] width 62 height 12
type textarea ", now"
type textarea "now"
drag, startPoint x: 186, startPoint y: 426, endPoint x: 158, endPoint y: 424, distance: 27.8
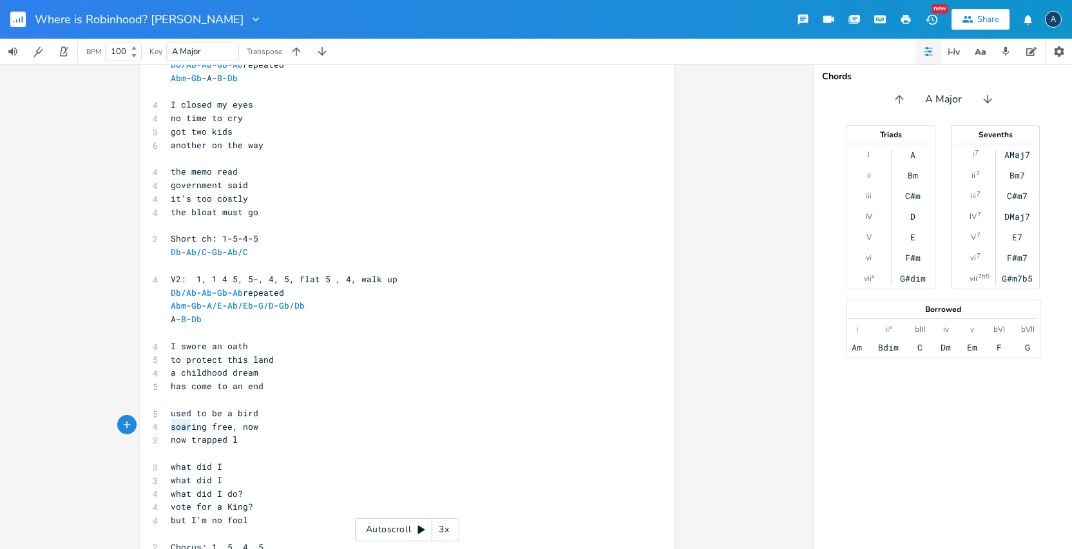
click at [158, 424] on div "now x Db/Ab - Ab - Gb - Ab repeated Abm - Gb -A- B - Db ​ 4 I closed my eyes 4 …" at bounding box center [407, 343] width 535 height 617
click at [216, 433] on pre "trapped l" at bounding box center [400, 440] width 465 height 14
type textarea "in a nik"
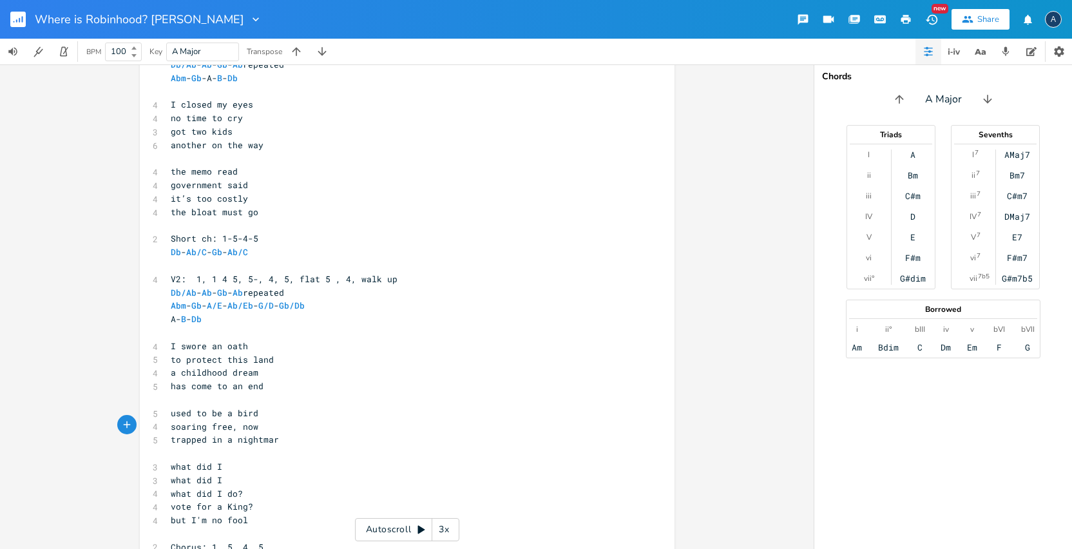
type textarea "ghtmare"
click at [168, 433] on pre "trapped in a nightmare" at bounding box center [400, 440] width 465 height 14
type textarea "this bird is"
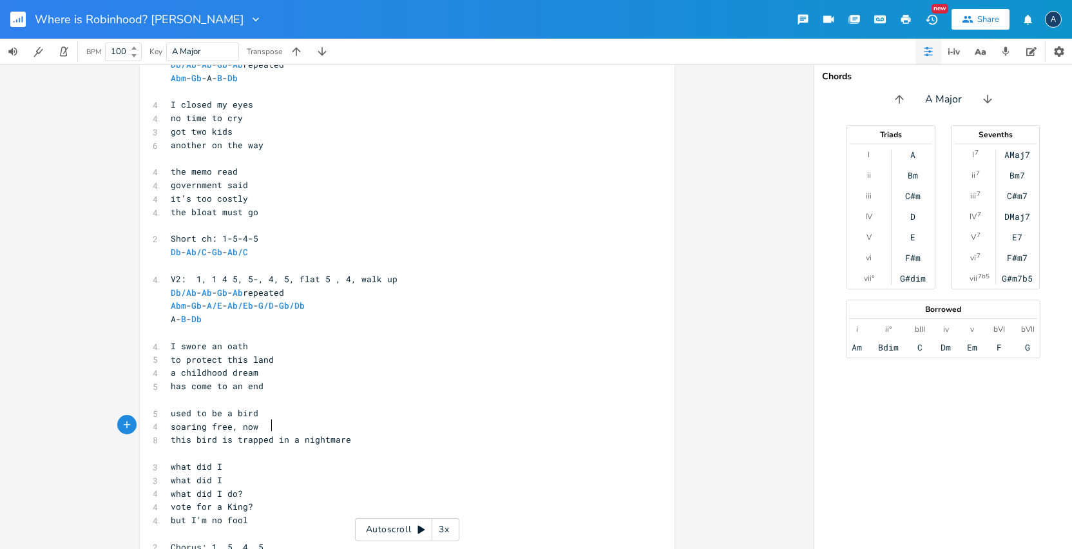
click at [269, 434] on span "this bird is trapped in a nightmare" at bounding box center [261, 440] width 180 height 12
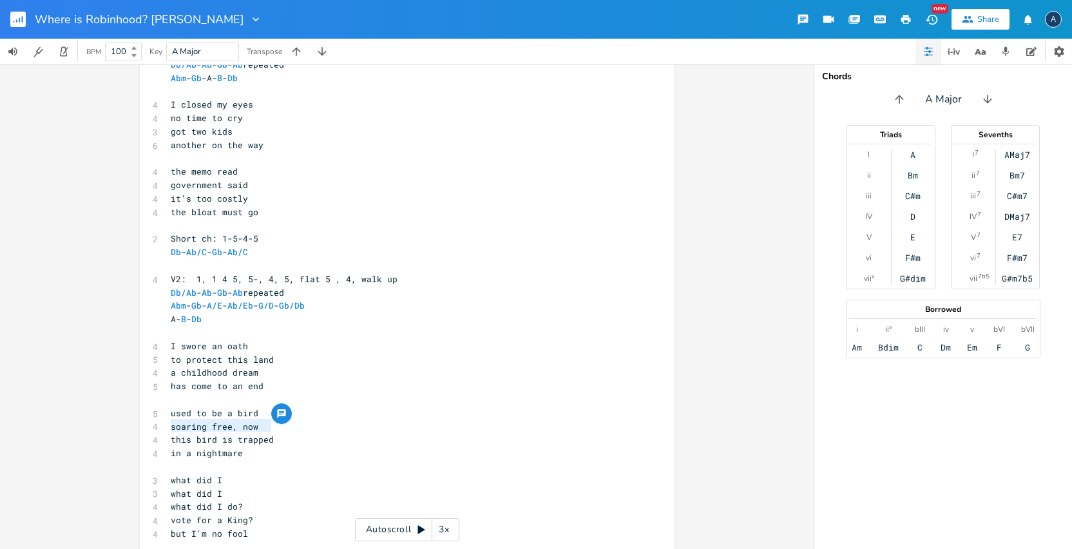
drag, startPoint x: 270, startPoint y: 426, endPoint x: 161, endPoint y: 426, distance: 108.9
click at [161, 426] on div "this bird is trapped x Db/Ab - Ab - Gb - Ab repeated Abm - Gb -A- B - Db ​ 4 I …" at bounding box center [407, 350] width 535 height 631
type textarea "I'm trapped"
